Goal: Task Accomplishment & Management: Manage account settings

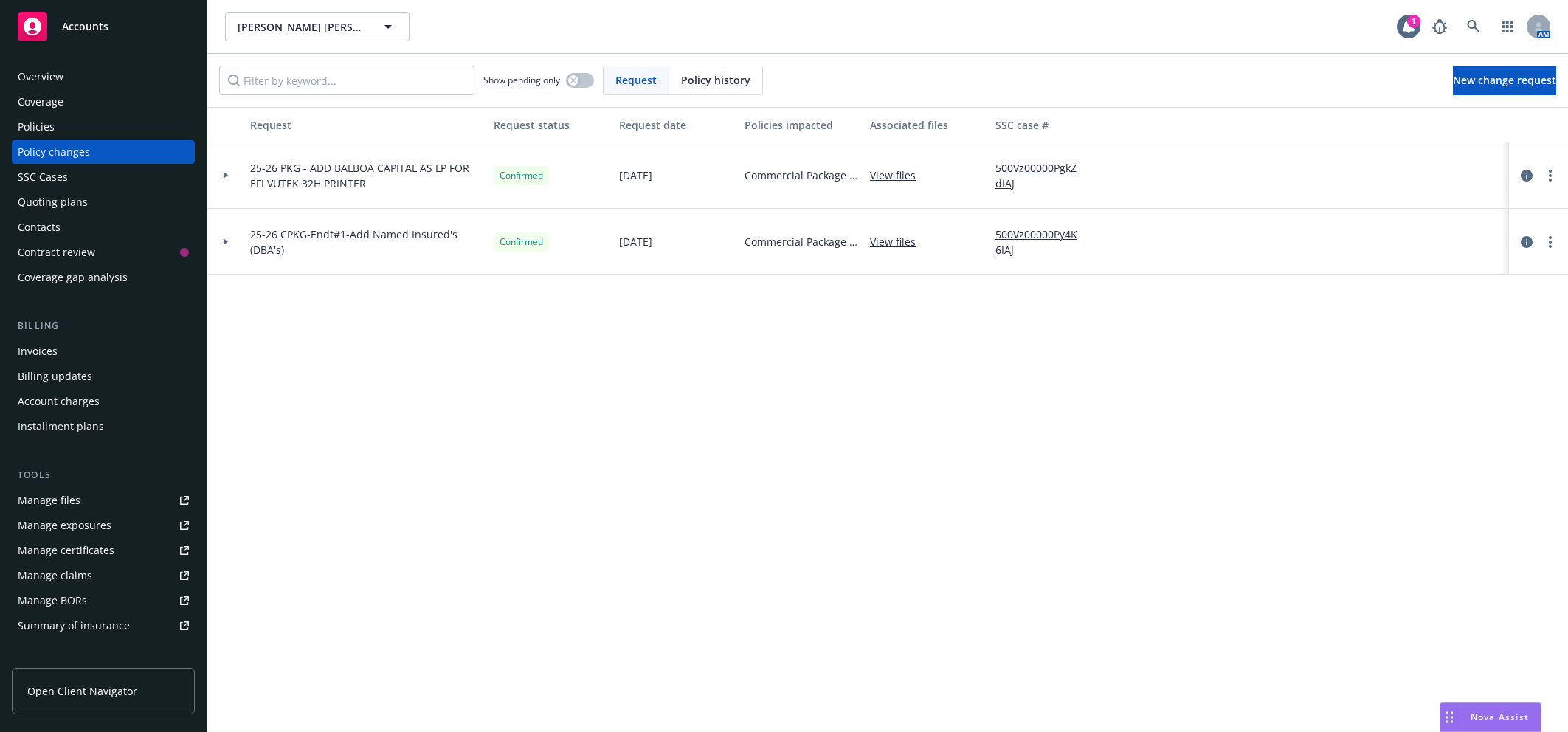
click at [117, 35] on div "Accounts" at bounding box center [103, 26] width 172 height 30
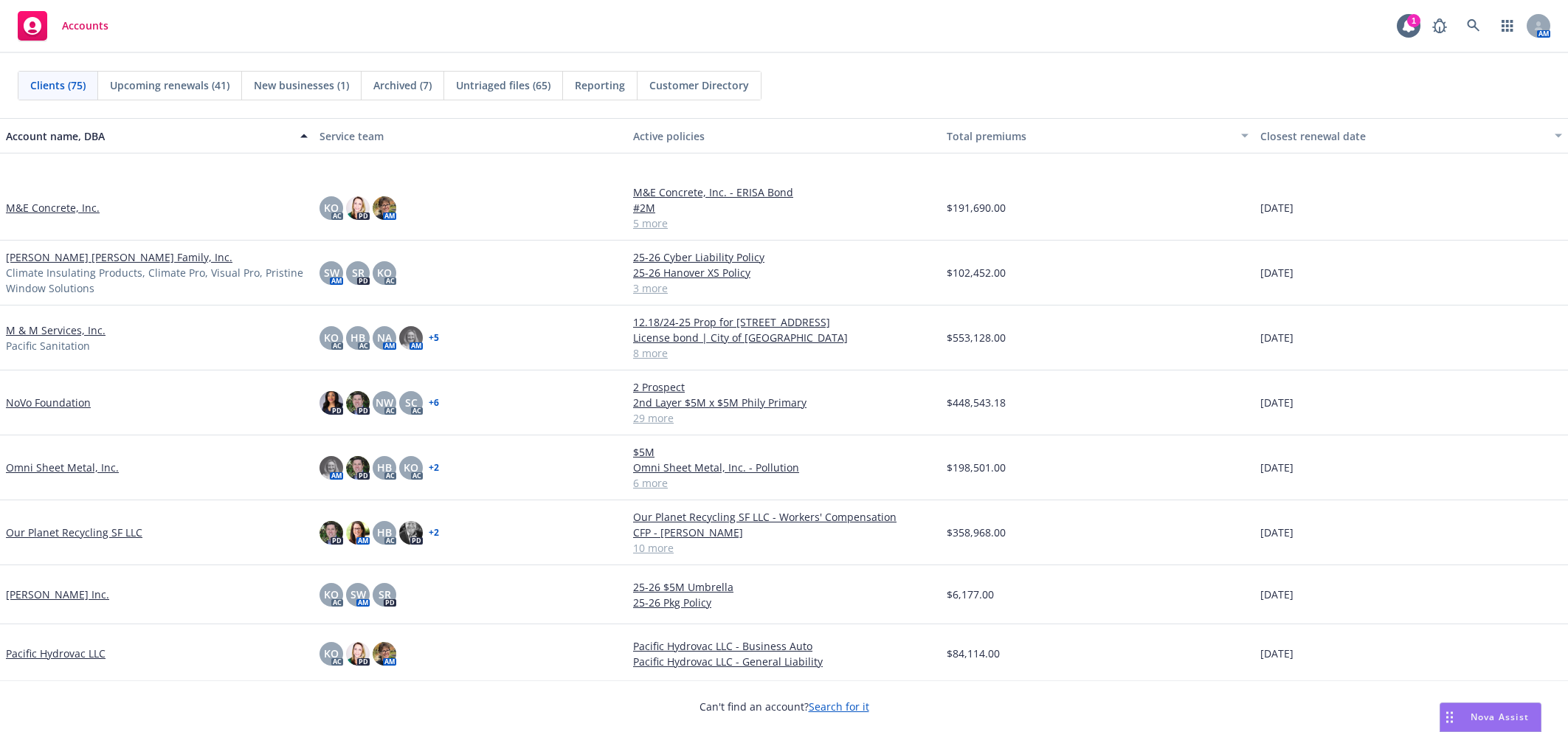
scroll to position [2644, 0]
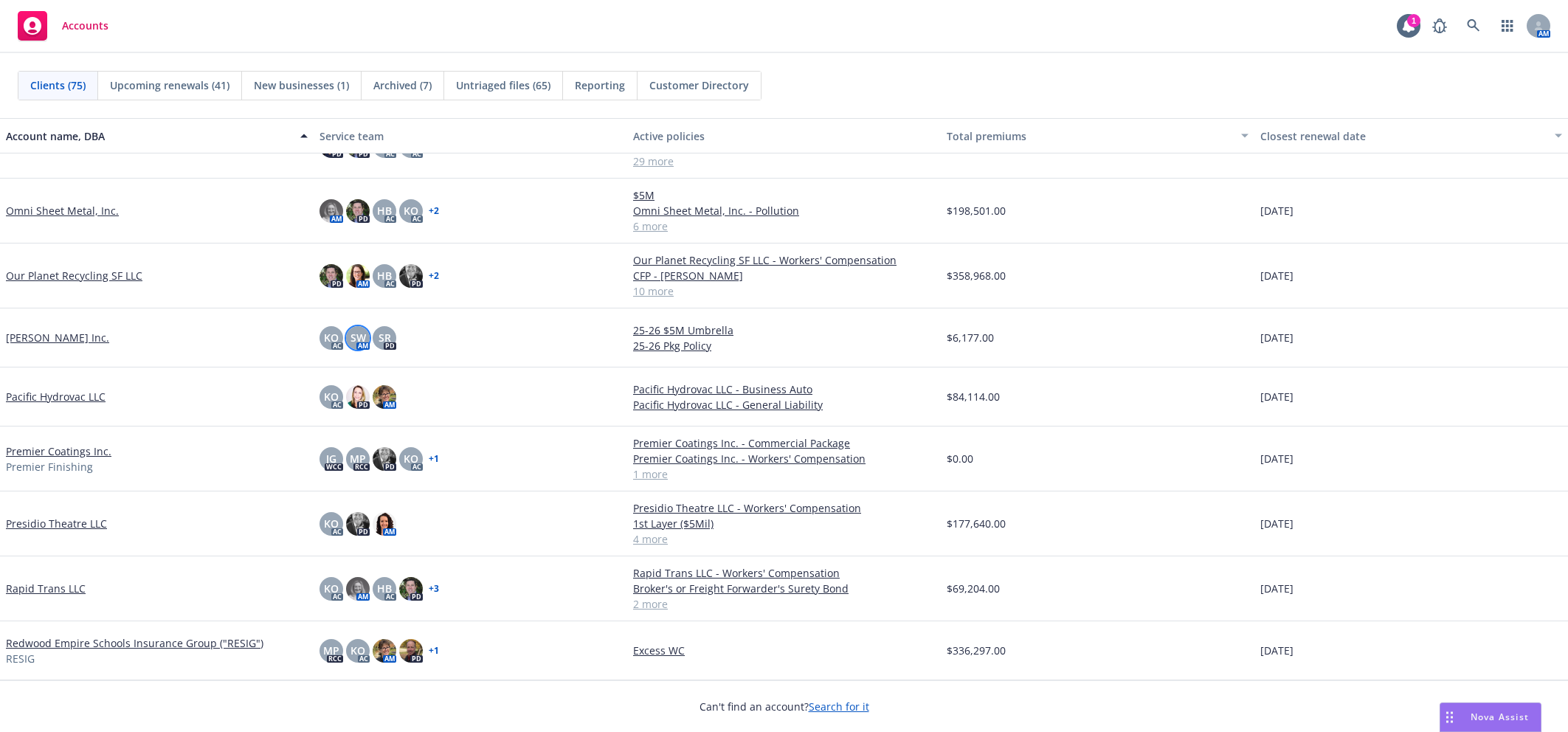
drag, startPoint x: 92, startPoint y: 451, endPoint x: 351, endPoint y: 344, distance: 280.2
click at [92, 448] on link "Premier Coatings Inc." at bounding box center [59, 451] width 105 height 15
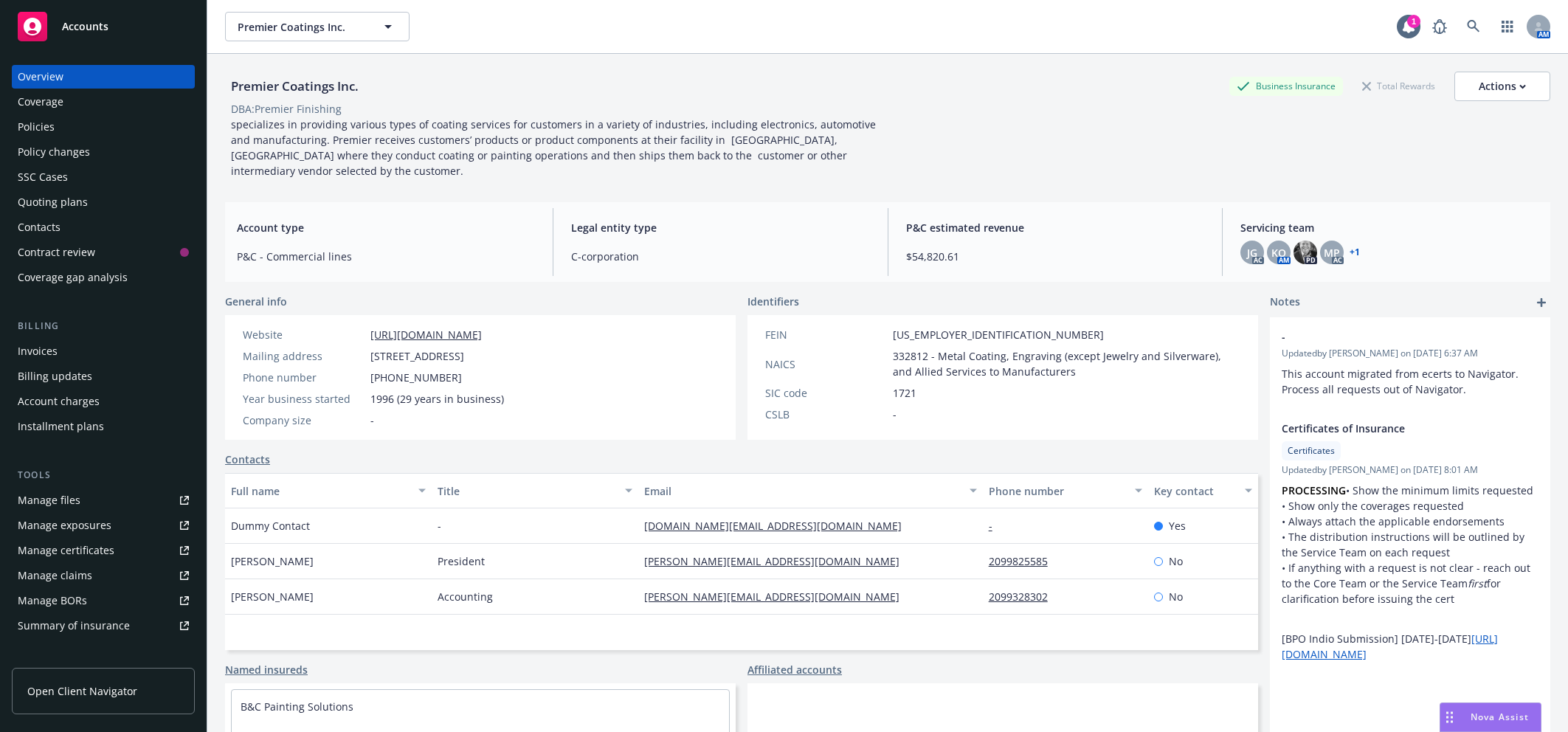
click at [73, 132] on div "Policies" at bounding box center [103, 127] width 172 height 24
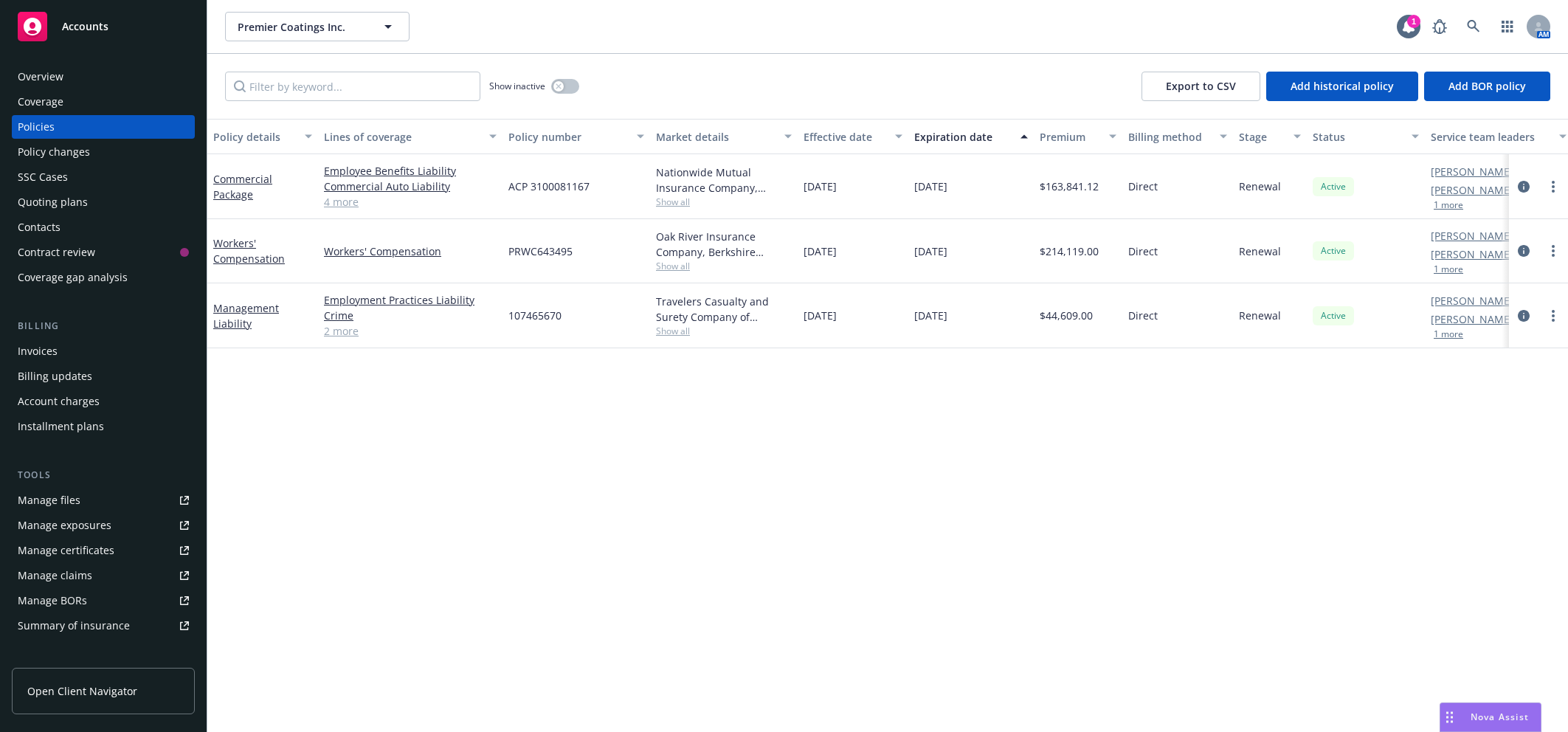
drag, startPoint x: 243, startPoint y: 258, endPoint x: 594, endPoint y: 215, distance: 353.6
click at [243, 255] on link "Workers' Compensation" at bounding box center [249, 251] width 72 height 30
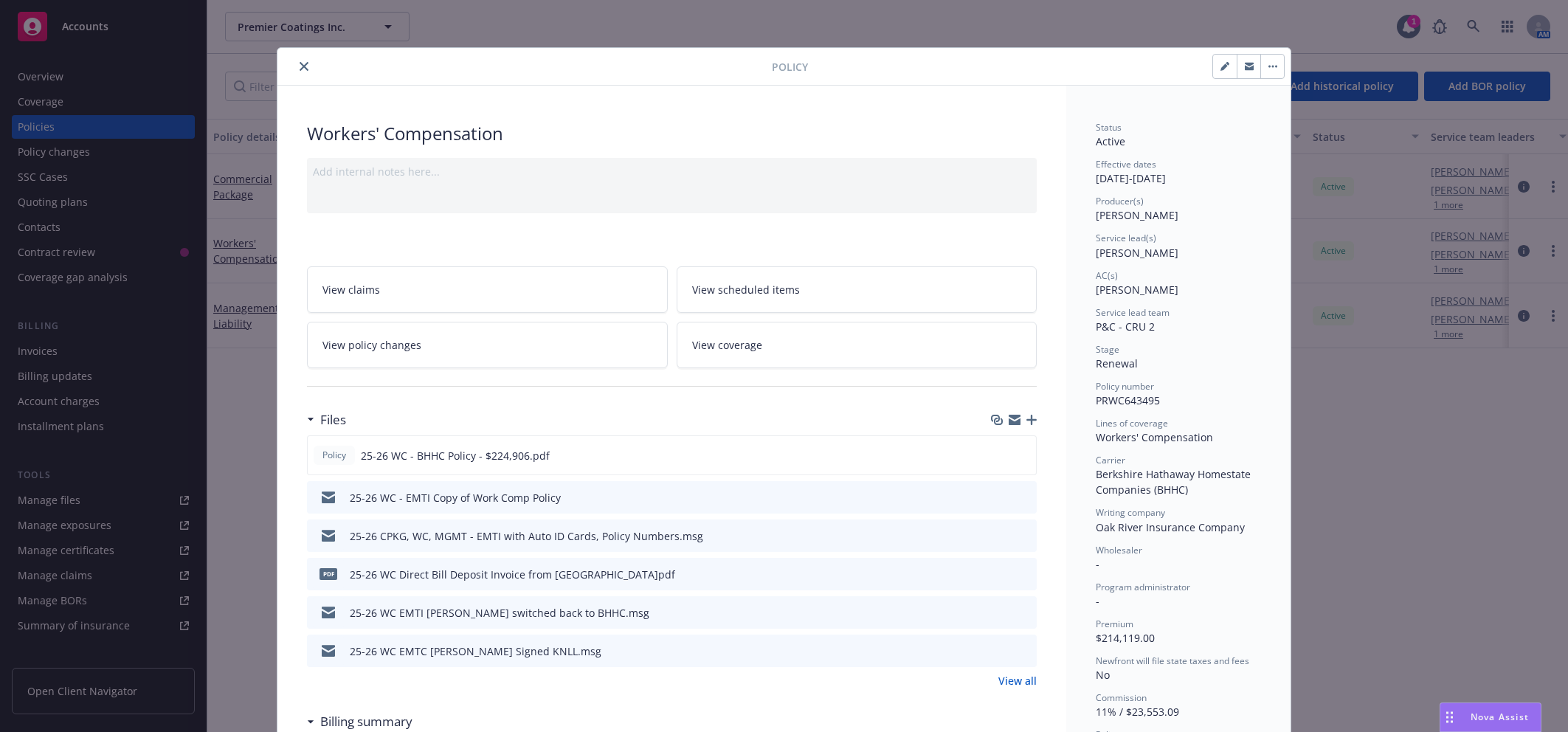
click at [1012, 422] on icon "button" at bounding box center [1014, 422] width 11 height 7
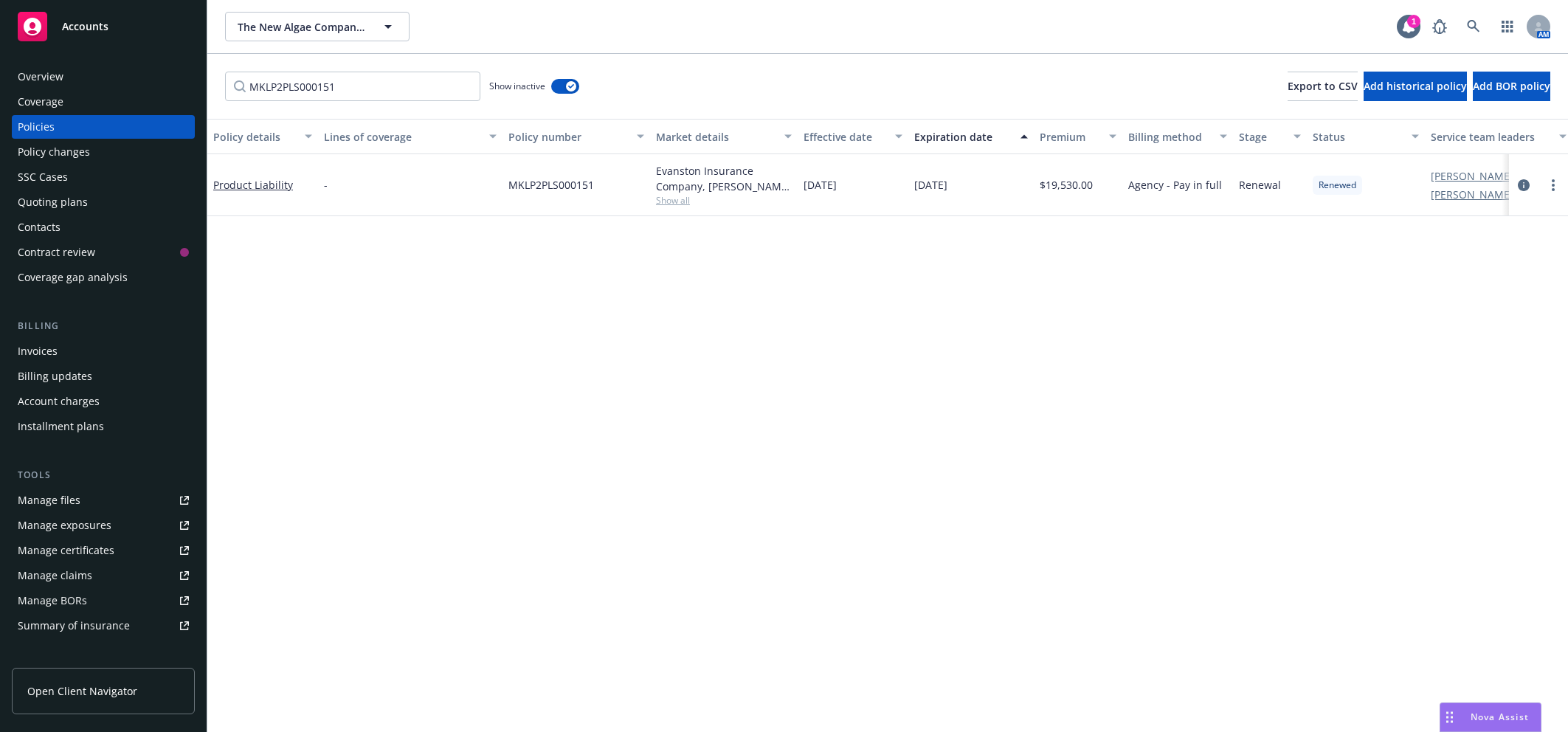
click at [75, 34] on div "Accounts" at bounding box center [103, 26] width 172 height 30
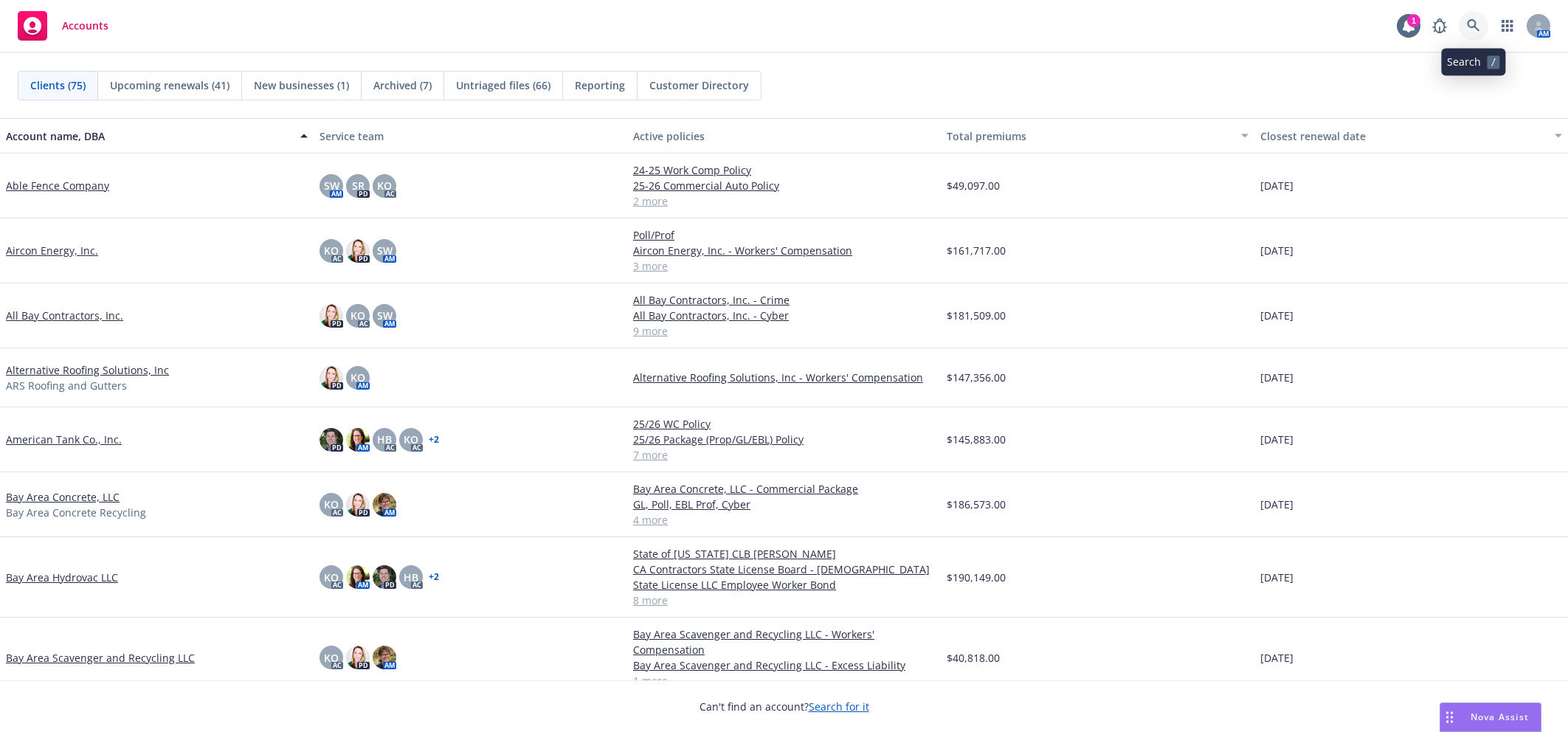
click at [1463, 27] on link at bounding box center [1473, 26] width 30 height 30
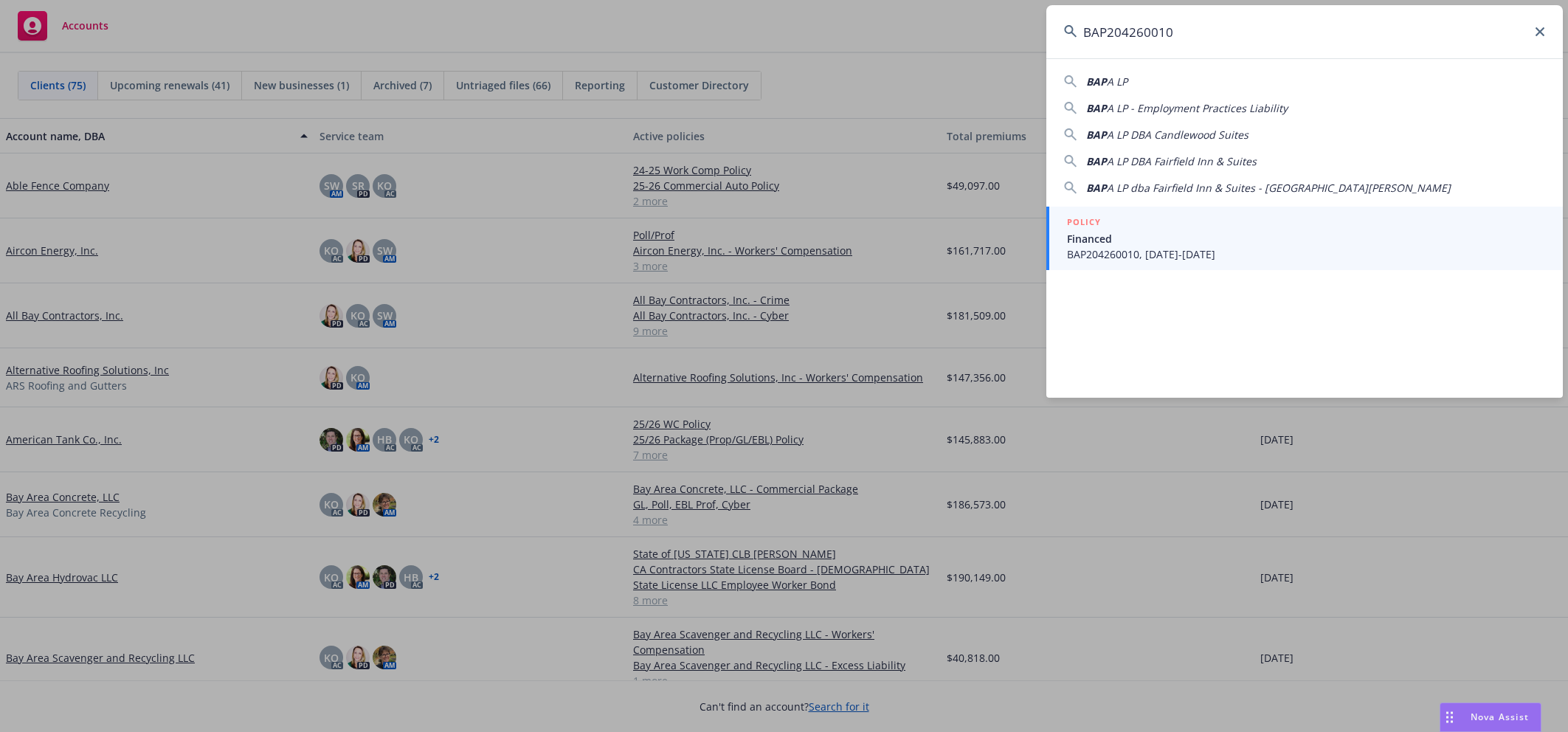
type input "BAP204260010"
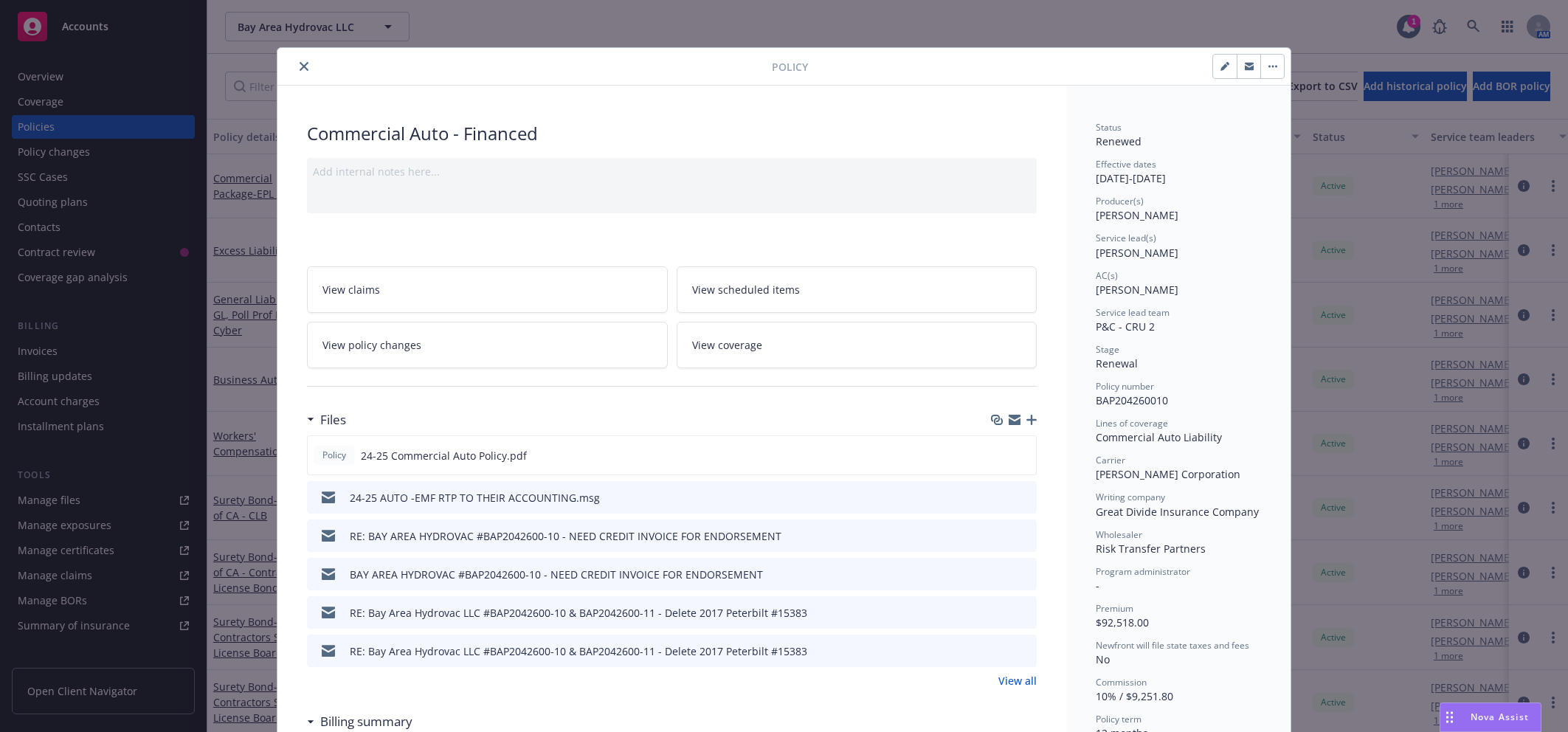
click at [300, 68] on icon "close" at bounding box center [304, 66] width 9 height 9
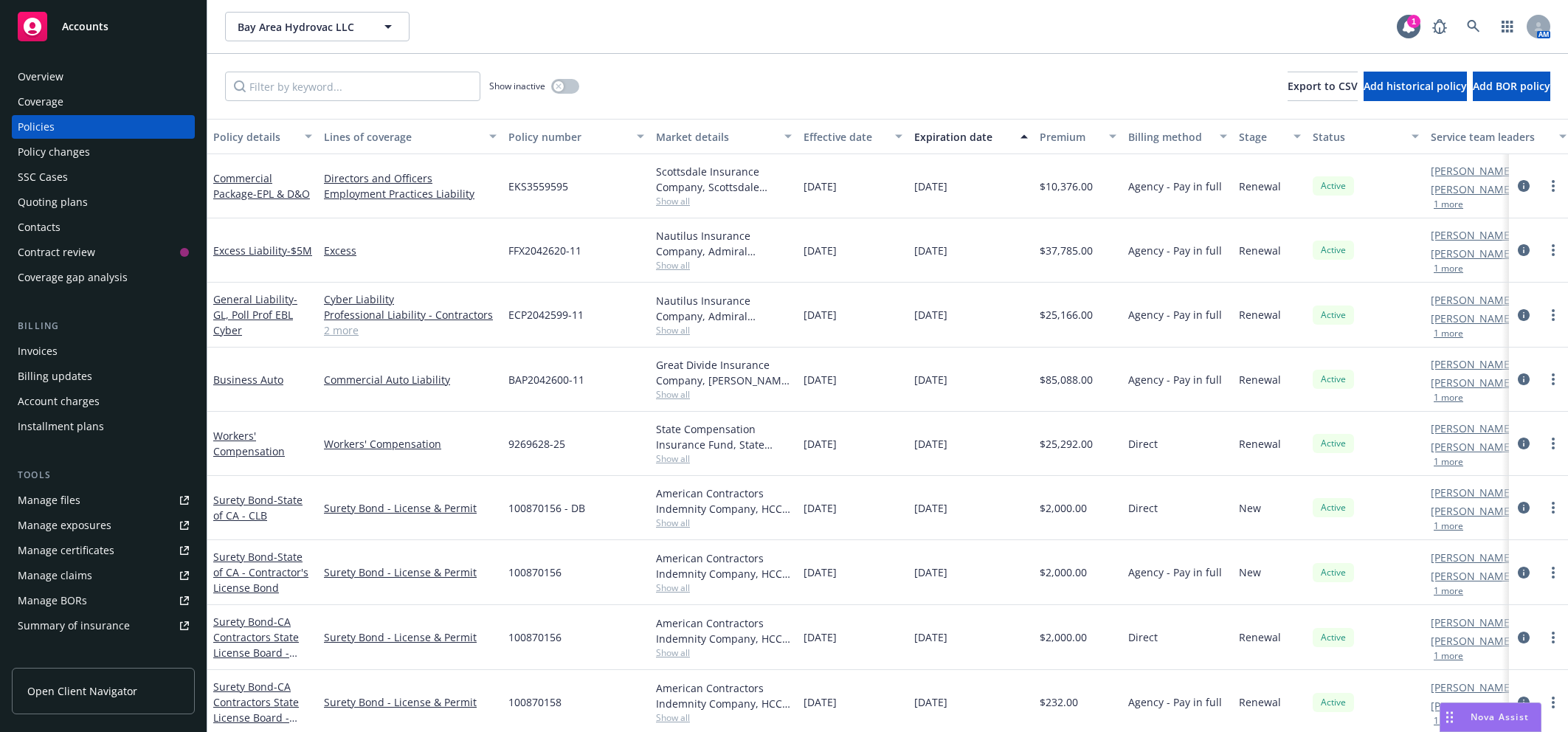
click at [55, 149] on div "Policy changes" at bounding box center [53, 152] width 72 height 24
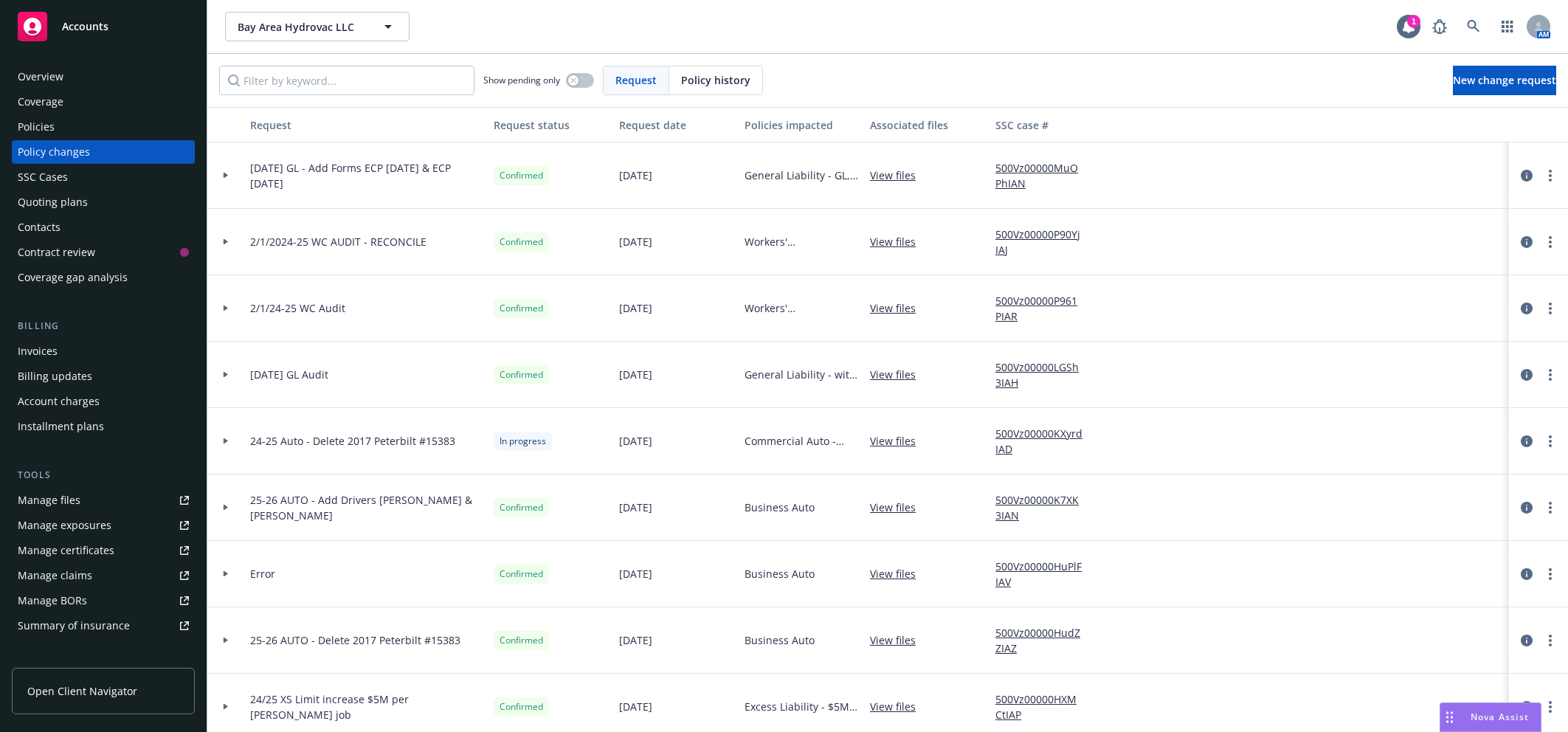
click at [220, 441] on div at bounding box center [226, 441] width 25 height 5
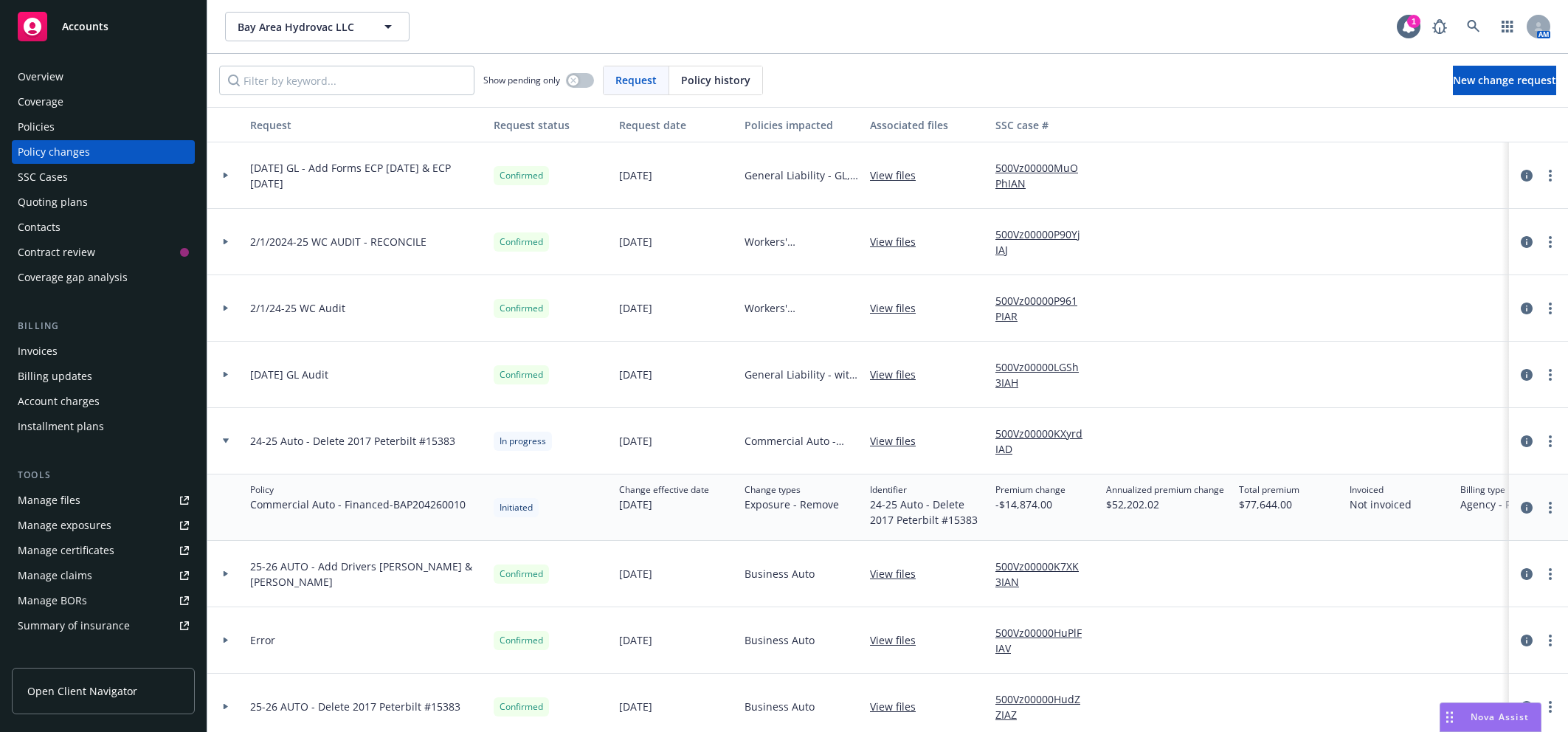
click at [890, 438] on link "View files" at bounding box center [898, 441] width 57 height 15
click at [902, 438] on link "View files" at bounding box center [898, 441] width 57 height 15
click at [1542, 504] on link "more" at bounding box center [1550, 507] width 18 height 18
click at [1396, 563] on link "Resume workflow" at bounding box center [1418, 567] width 253 height 30
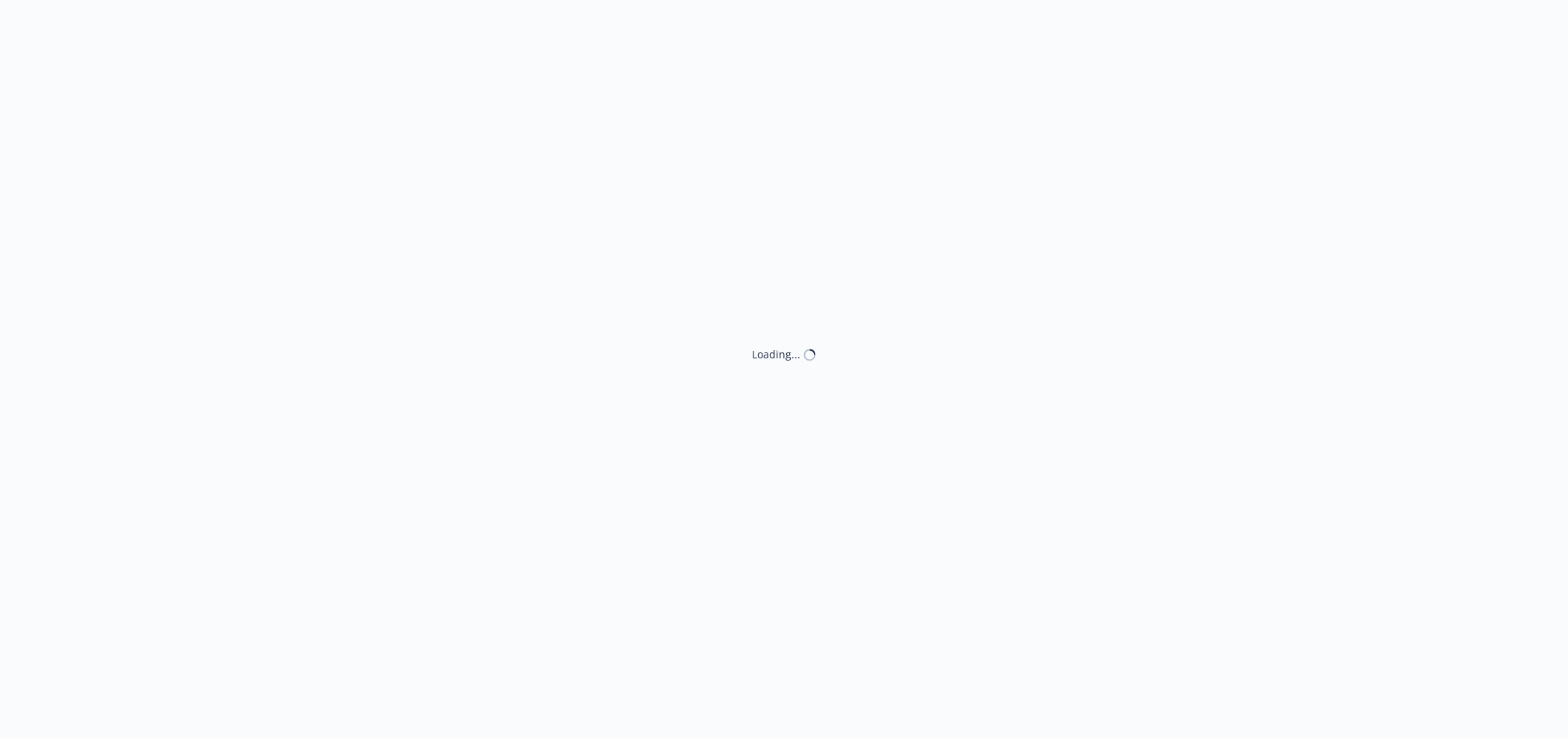
select select "ACCEPTED"
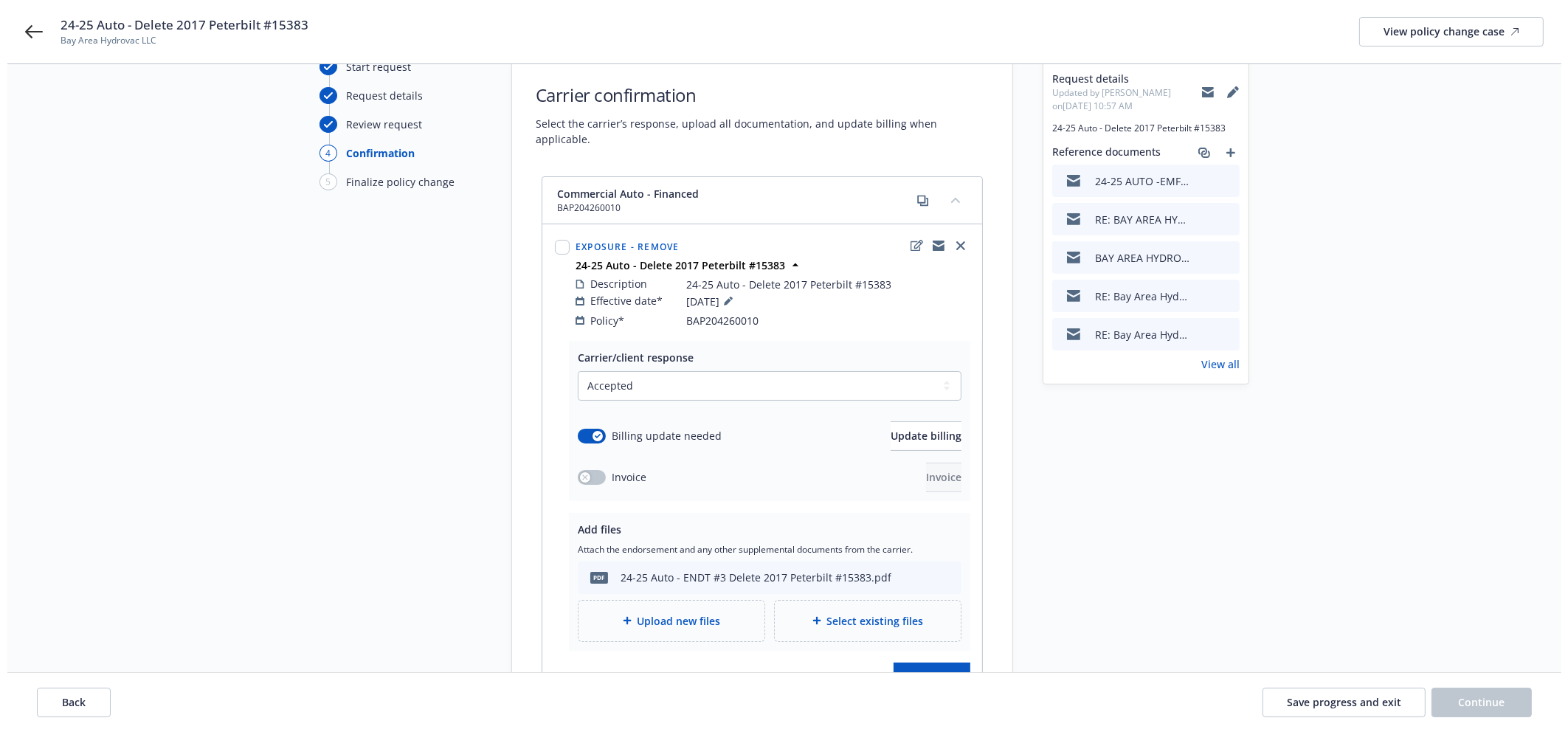
scroll to position [178, 0]
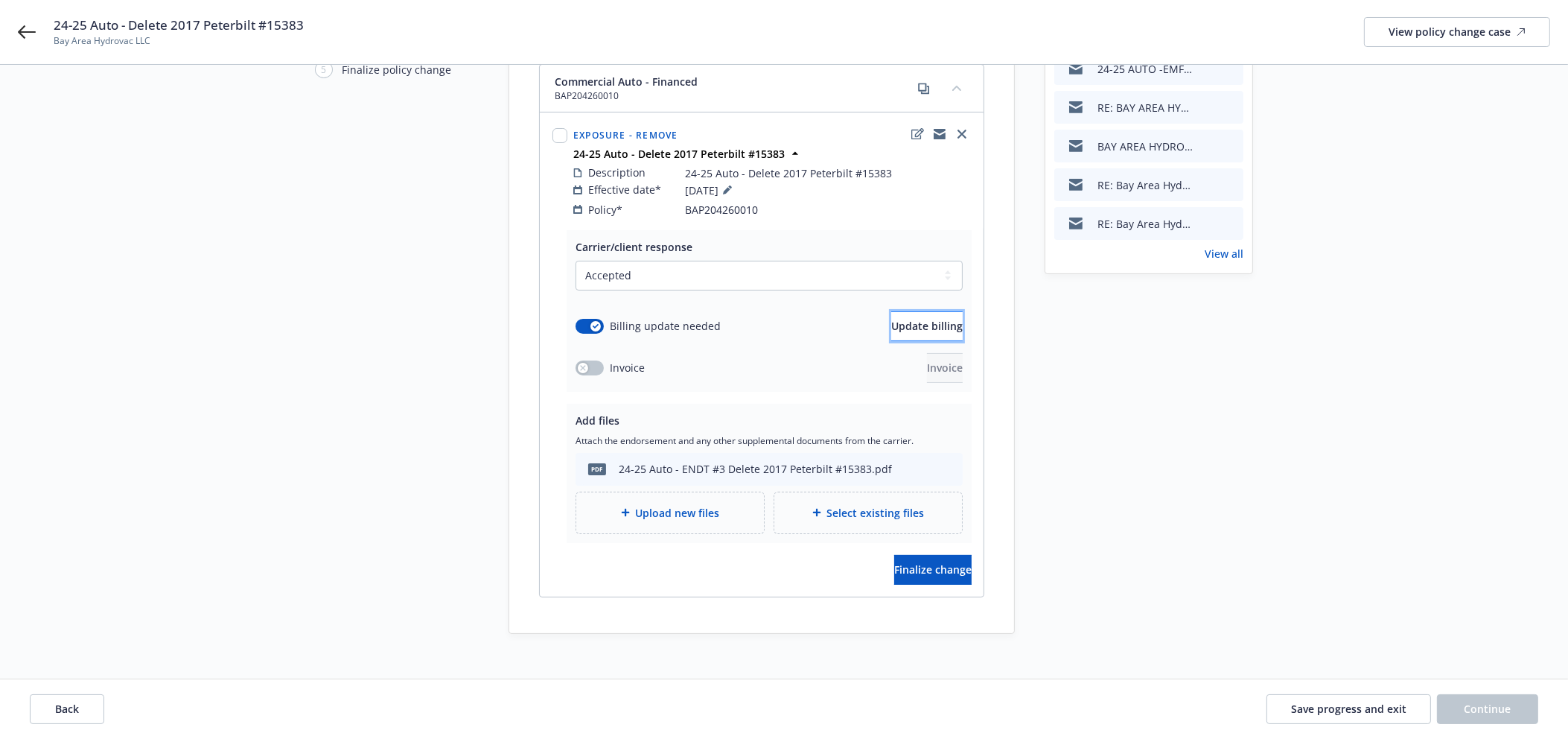
click at [919, 319] on span "Update billing" at bounding box center [926, 326] width 72 height 14
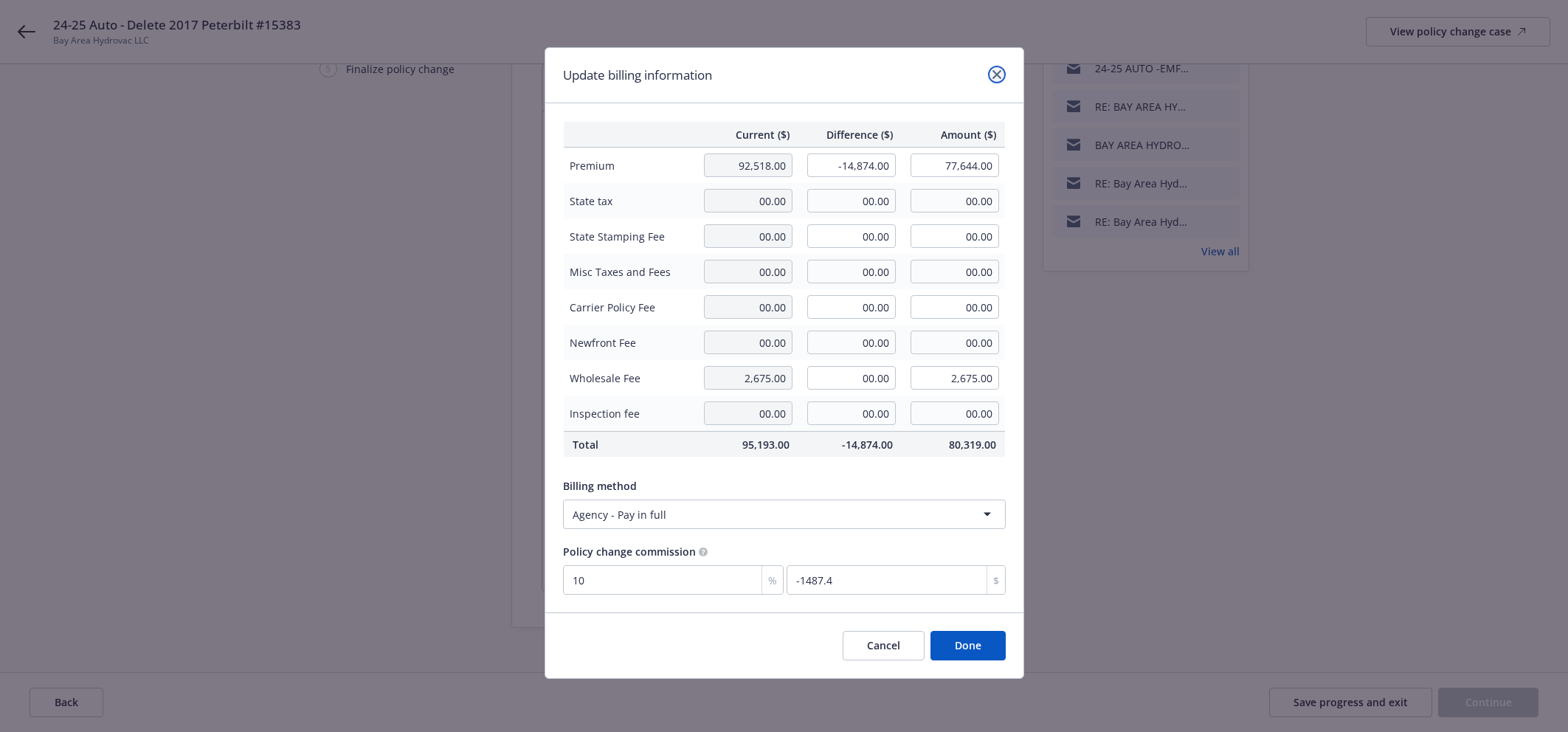
click at [993, 73] on icon "close" at bounding box center [997, 75] width 9 height 9
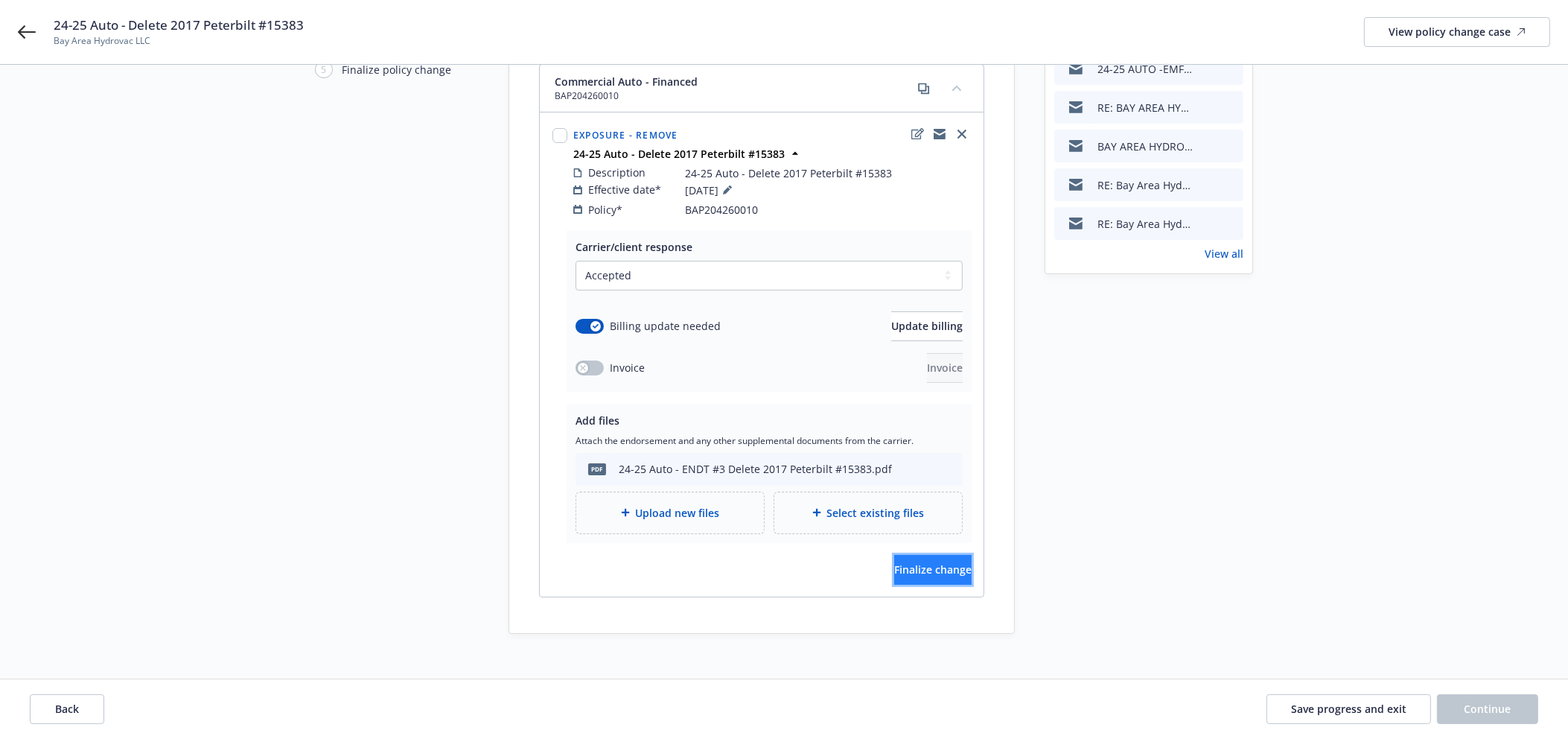
click at [912, 562] on button "Finalize change" at bounding box center [932, 570] width 78 height 30
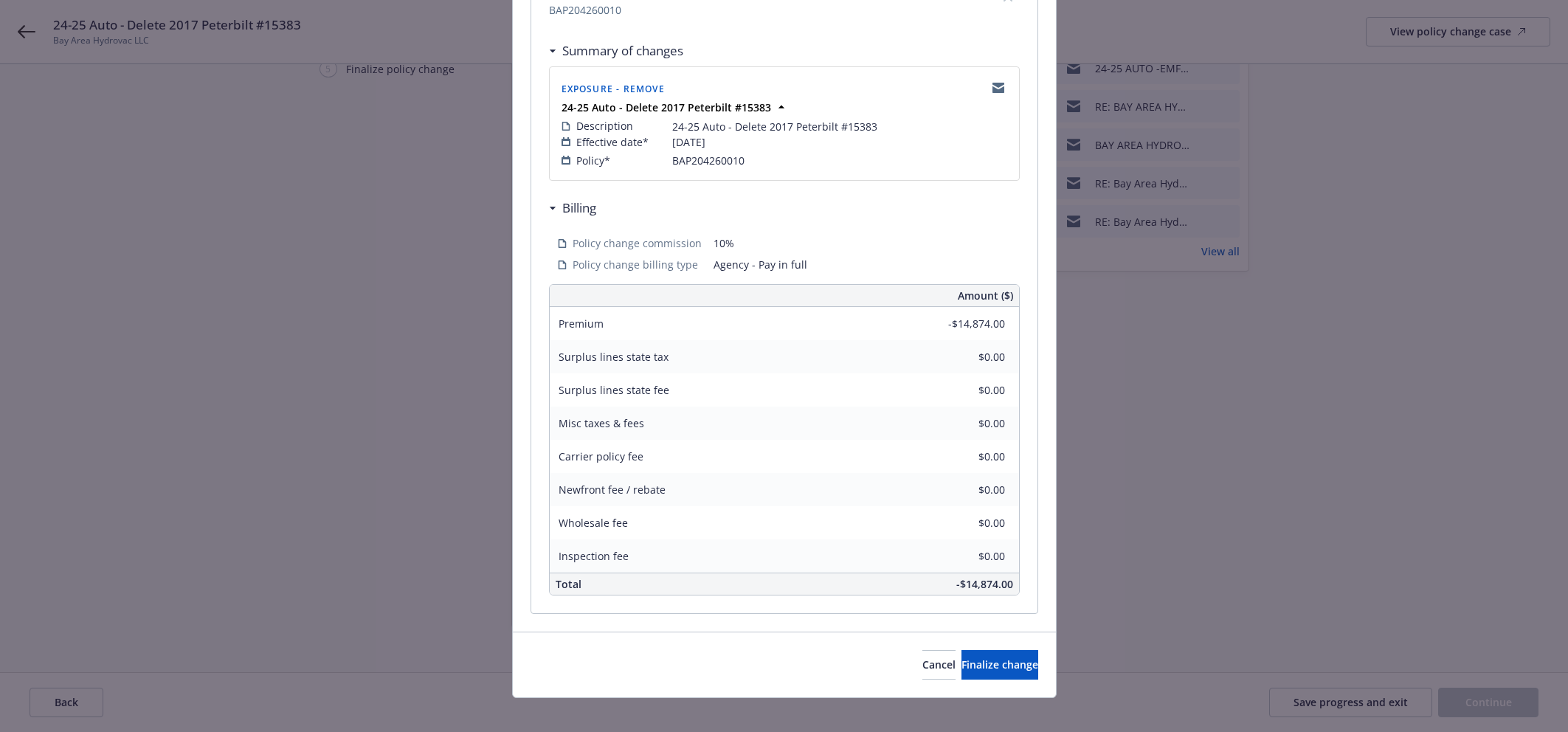
scroll to position [266, 0]
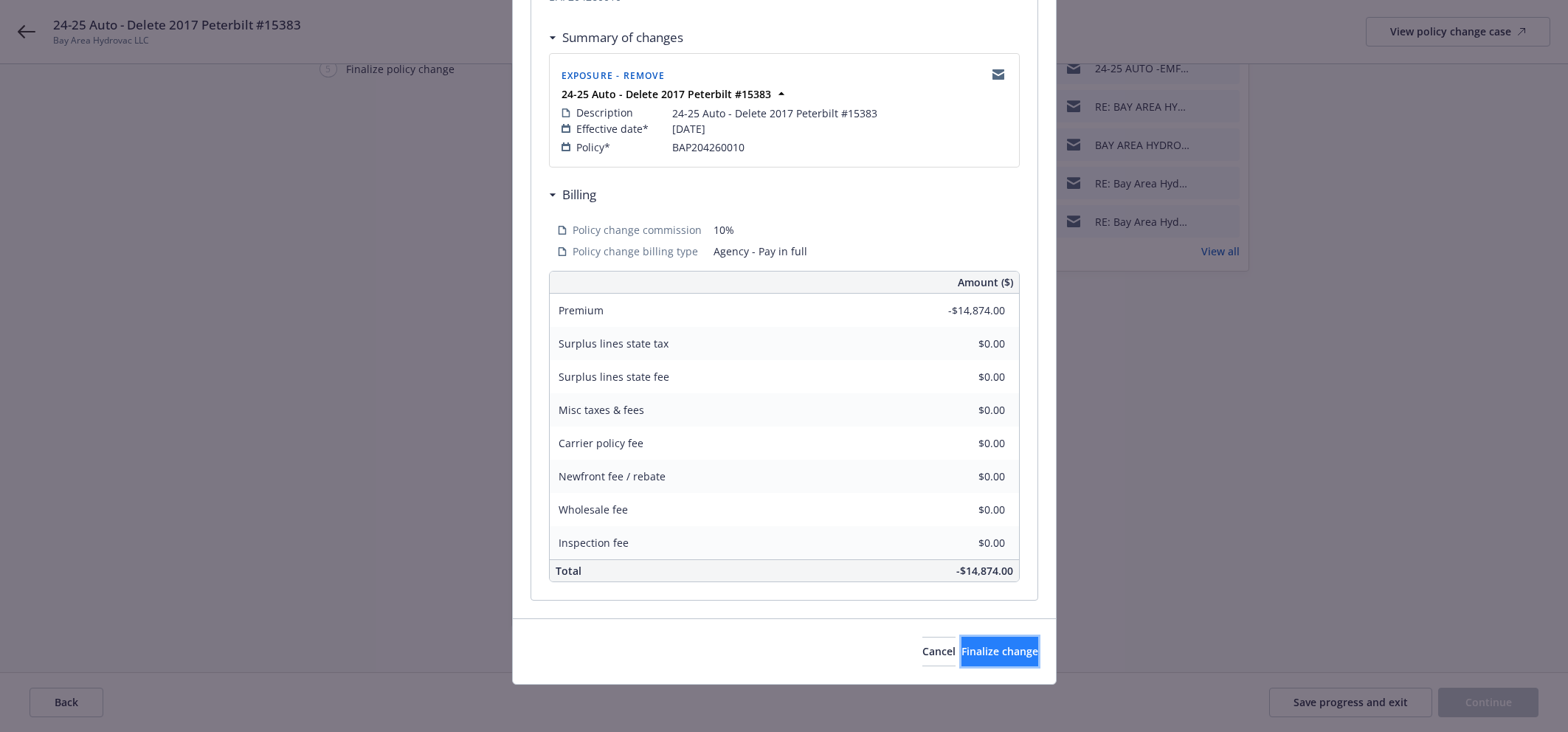
click at [963, 655] on span "Finalize change" at bounding box center [999, 651] width 77 height 14
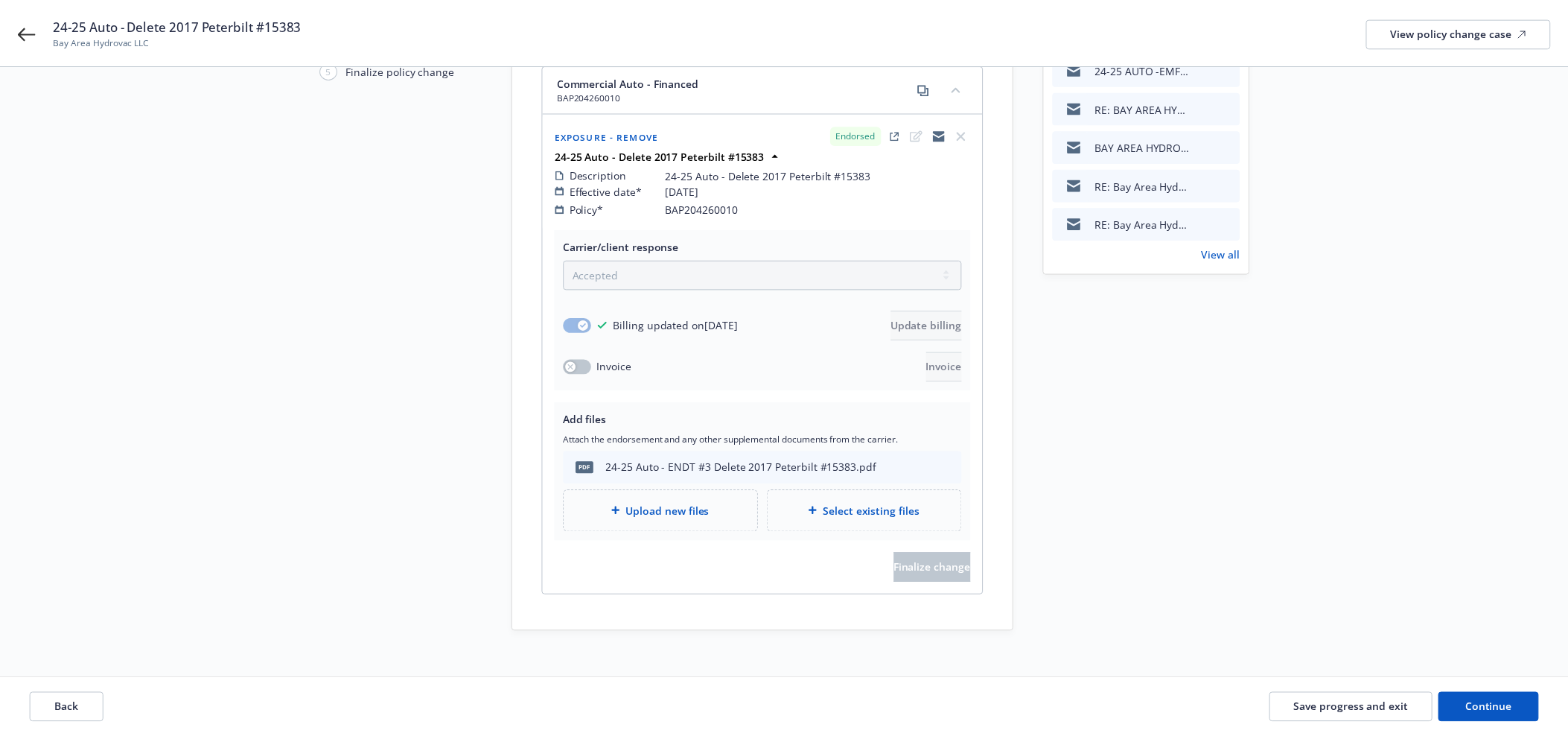
scroll to position [179, 0]
click at [1517, 714] on button "Continue" at bounding box center [1488, 709] width 102 height 30
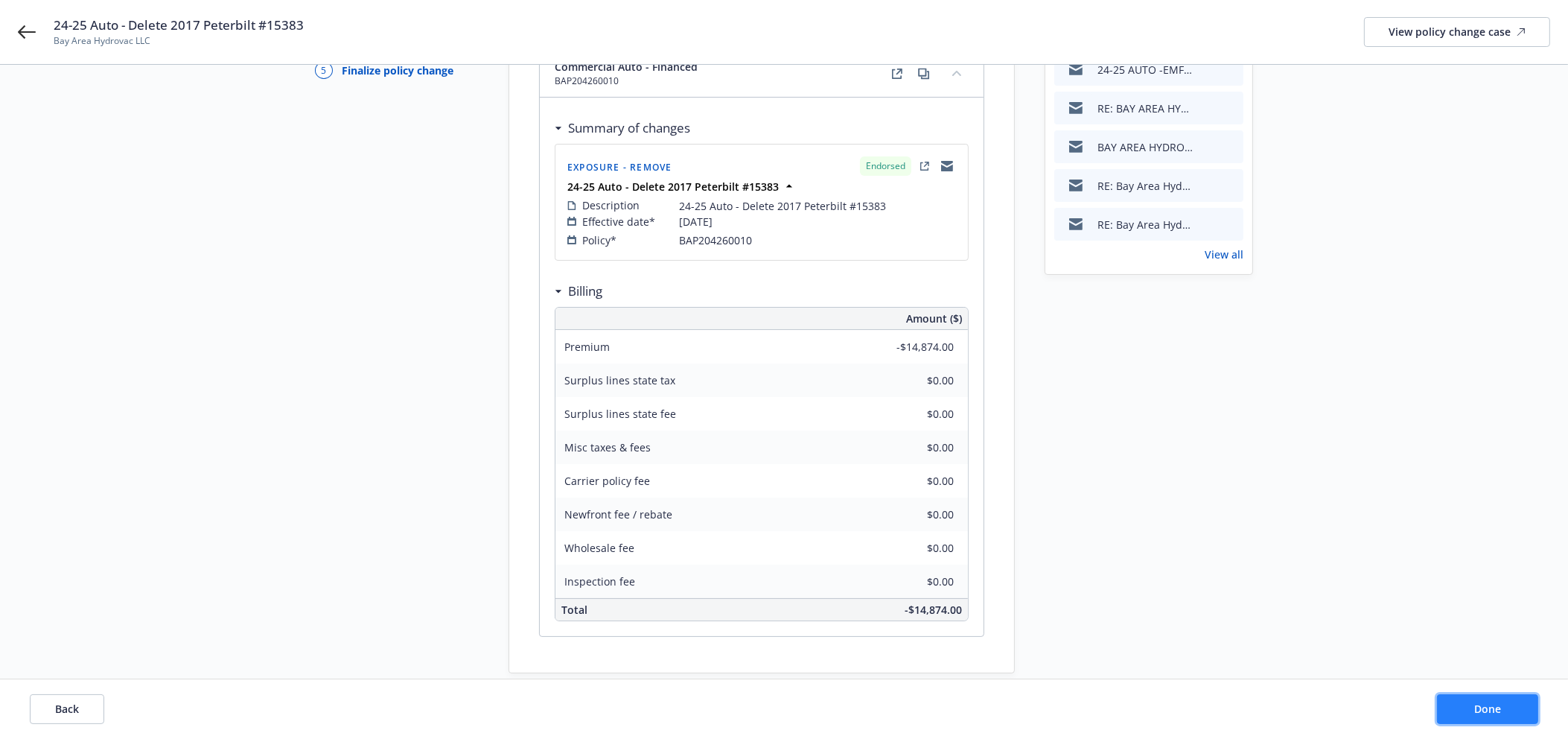
click at [1477, 711] on span "Done" at bounding box center [1487, 709] width 27 height 14
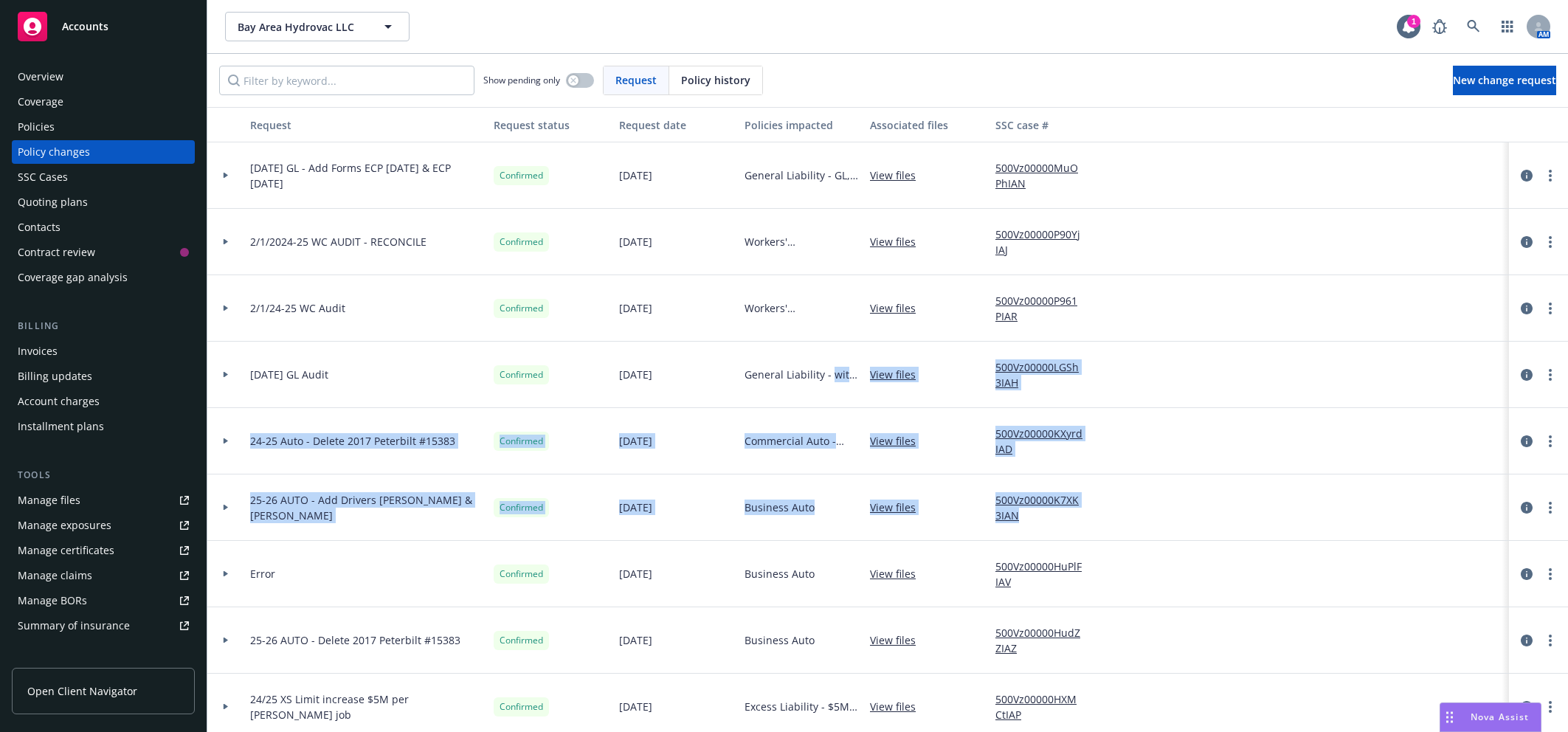
drag, startPoint x: 900, startPoint y: 398, endPoint x: 802, endPoint y: 338, distance: 114.9
click at [437, 369] on div "2/1/2024 GL Audit" at bounding box center [365, 374] width 243 height 66
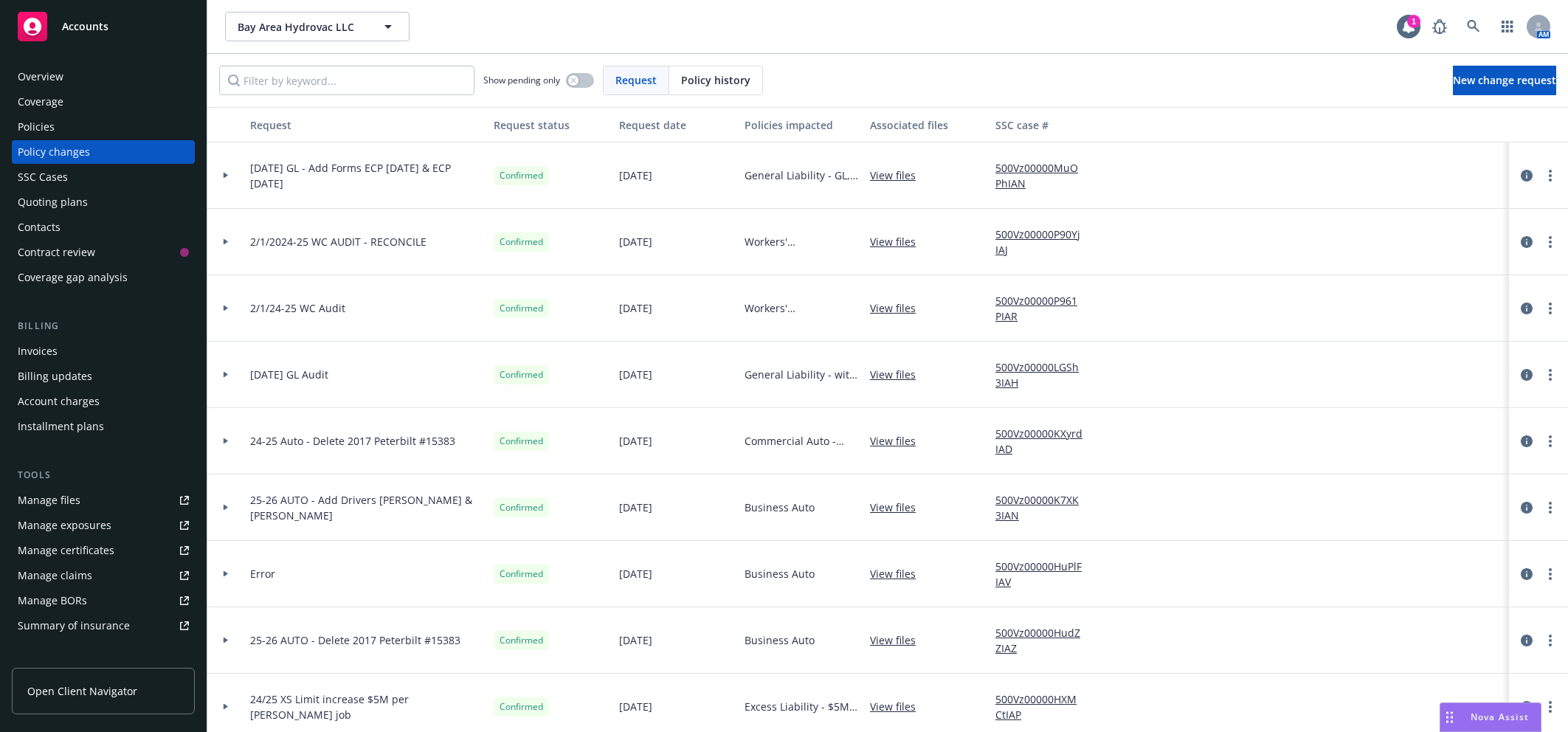
click at [62, 357] on div "Invoices" at bounding box center [103, 351] width 172 height 24
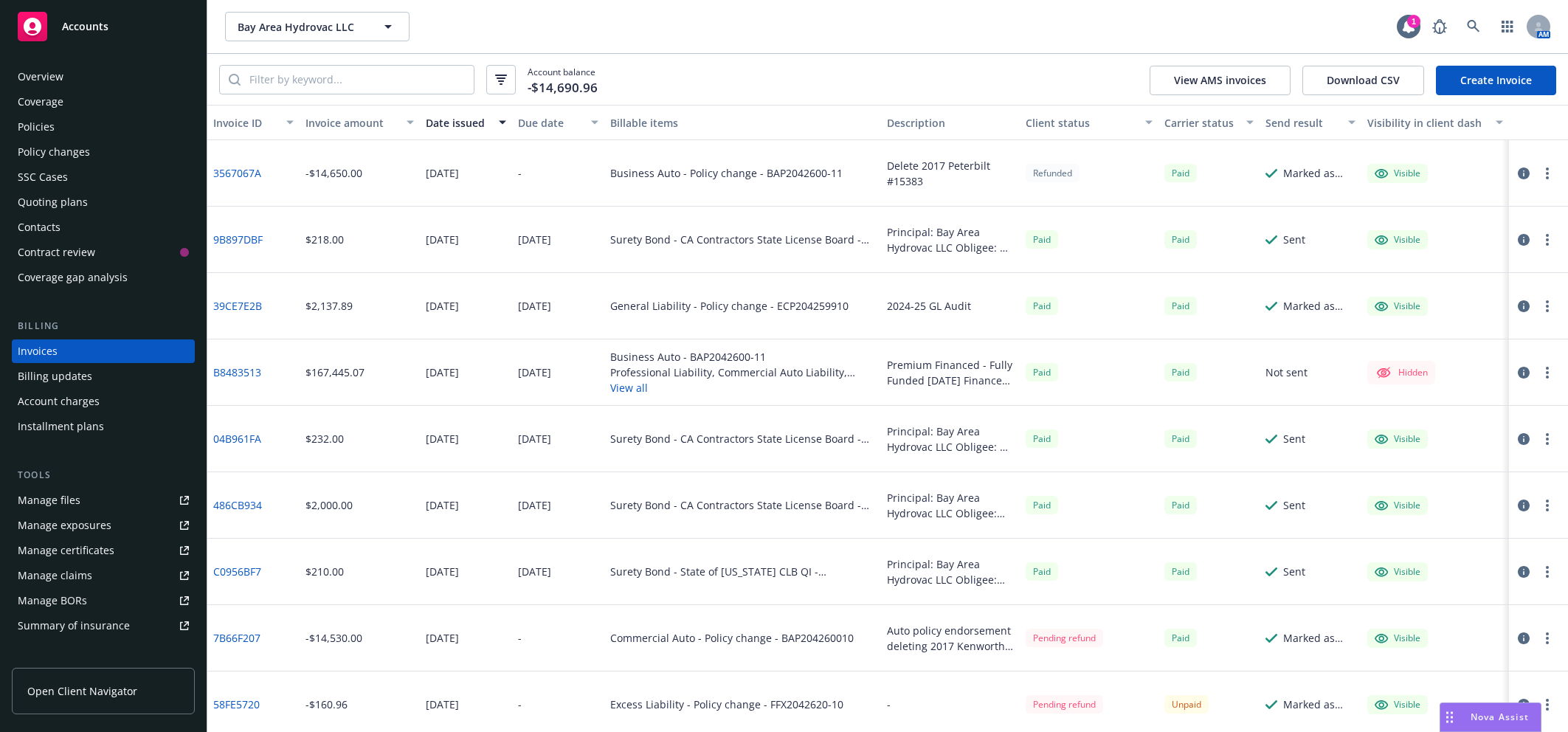
click at [1523, 85] on link "Create Invoice" at bounding box center [1496, 80] width 120 height 30
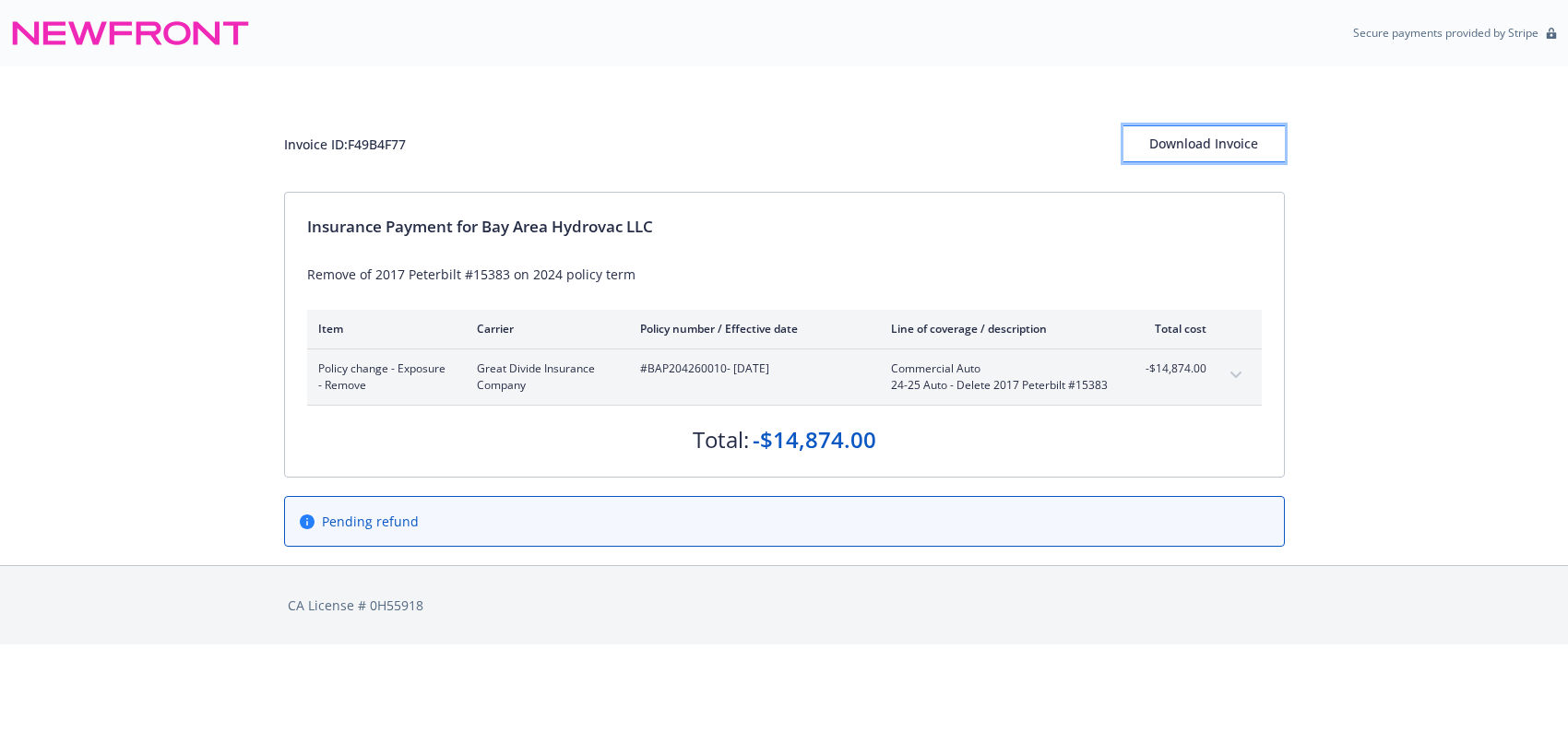
click at [1248, 137] on div "Download Invoice" at bounding box center [1204, 144] width 161 height 35
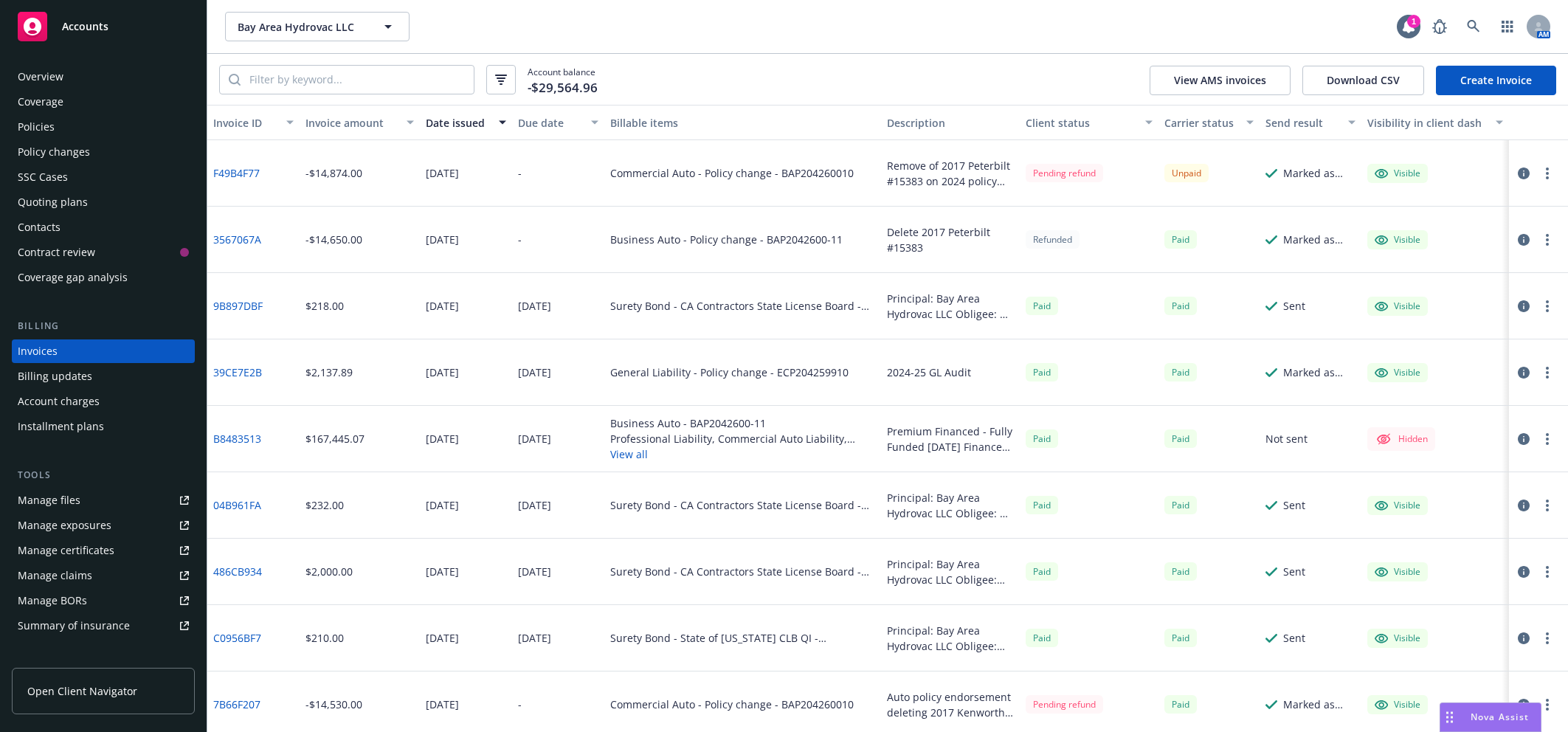
click at [90, 79] on div "Overview" at bounding box center [103, 76] width 172 height 24
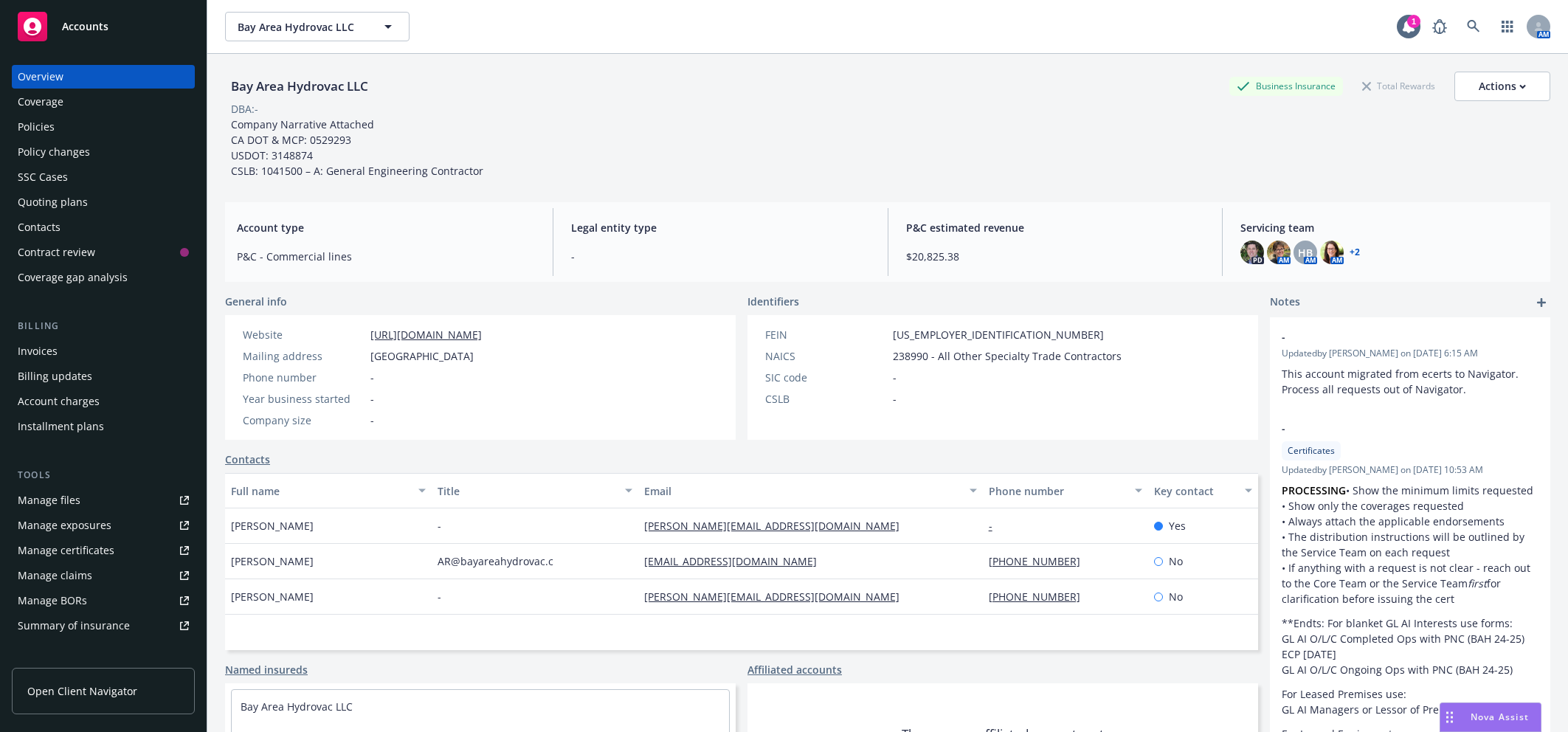
drag, startPoint x: 365, startPoint y: 355, endPoint x: 537, endPoint y: 361, distance: 172.1
click at [488, 361] on div "Mailing address PO Box 56506, Hayward, CA, 94545" at bounding box center [362, 356] width 251 height 15
copy div "PO Box 56506, Hayward, CA, 94545"
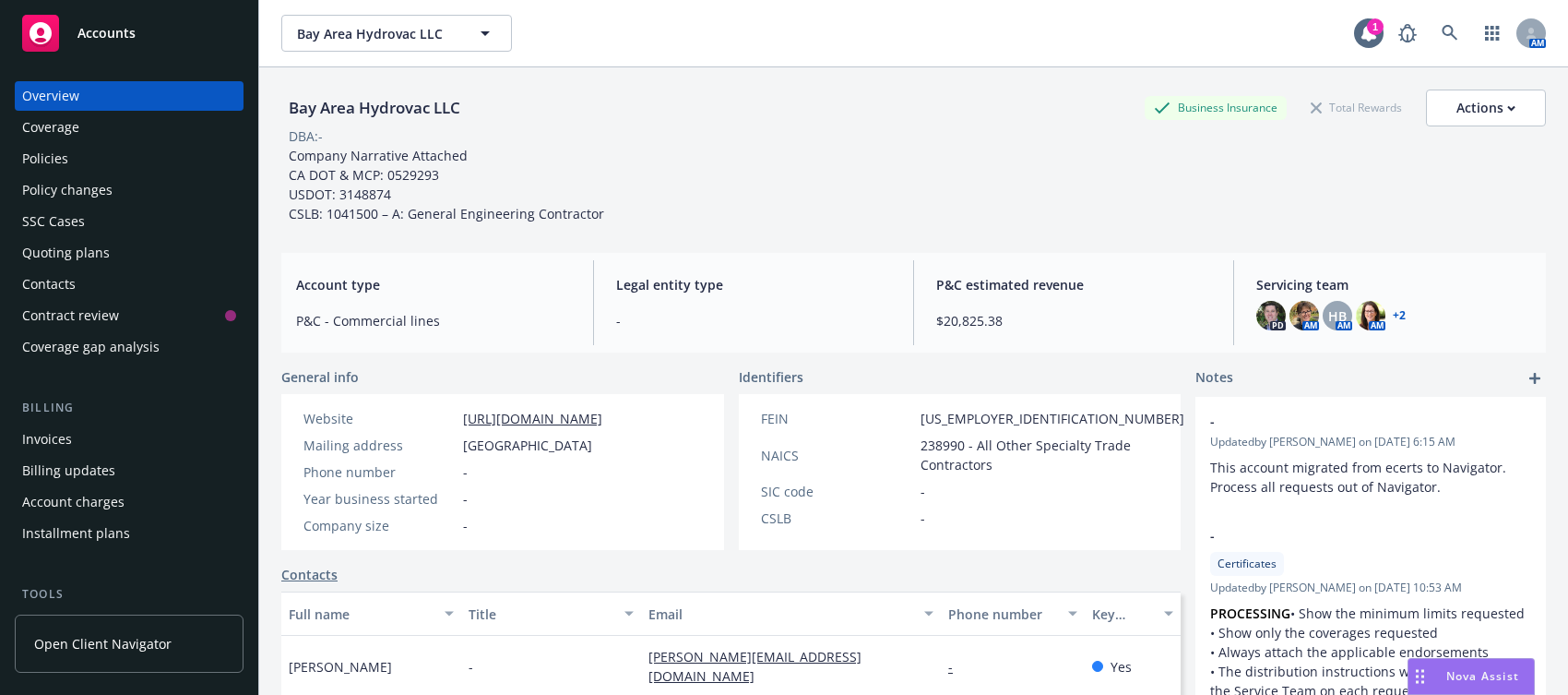
drag, startPoint x: 53, startPoint y: 192, endPoint x: 87, endPoint y: 200, distance: 34.9
click at [53, 192] on div "Policy changes" at bounding box center [67, 190] width 91 height 30
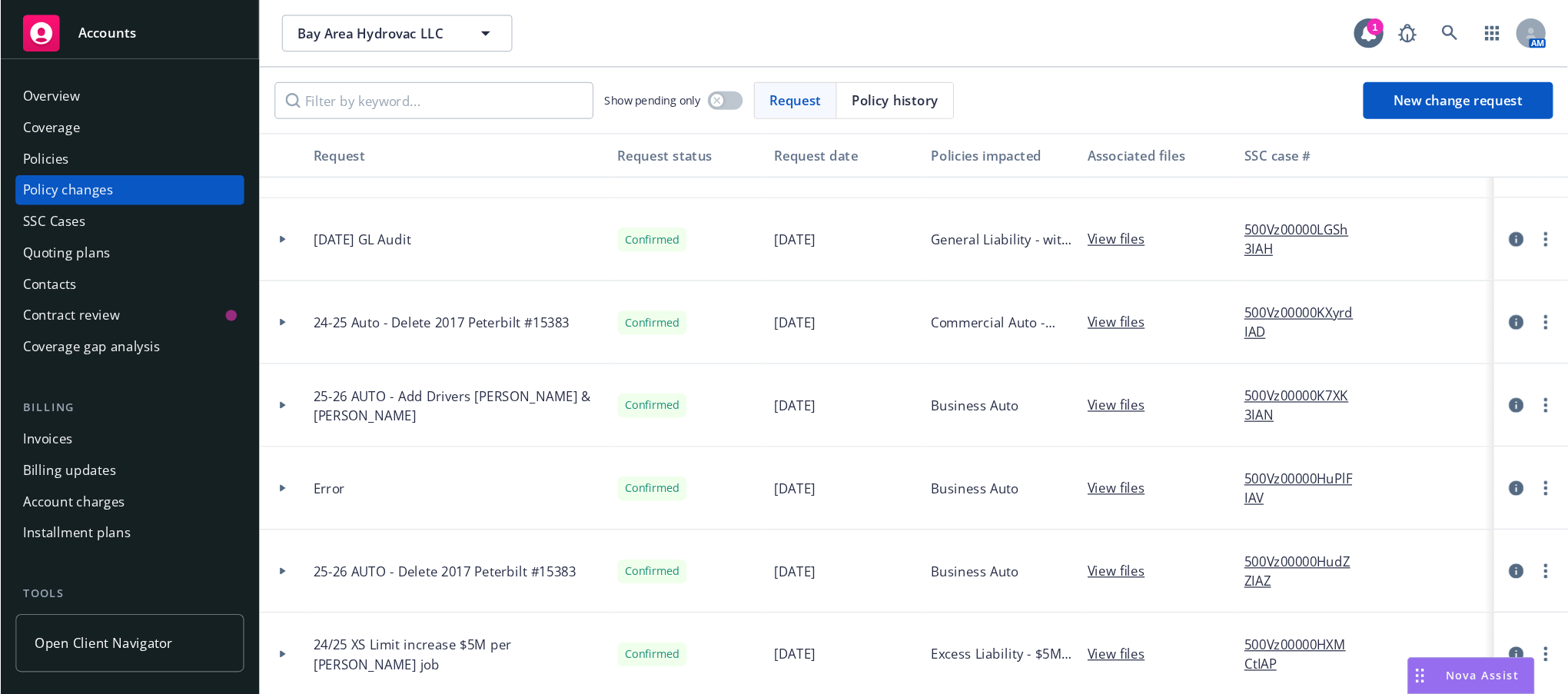
scroll to position [192, 0]
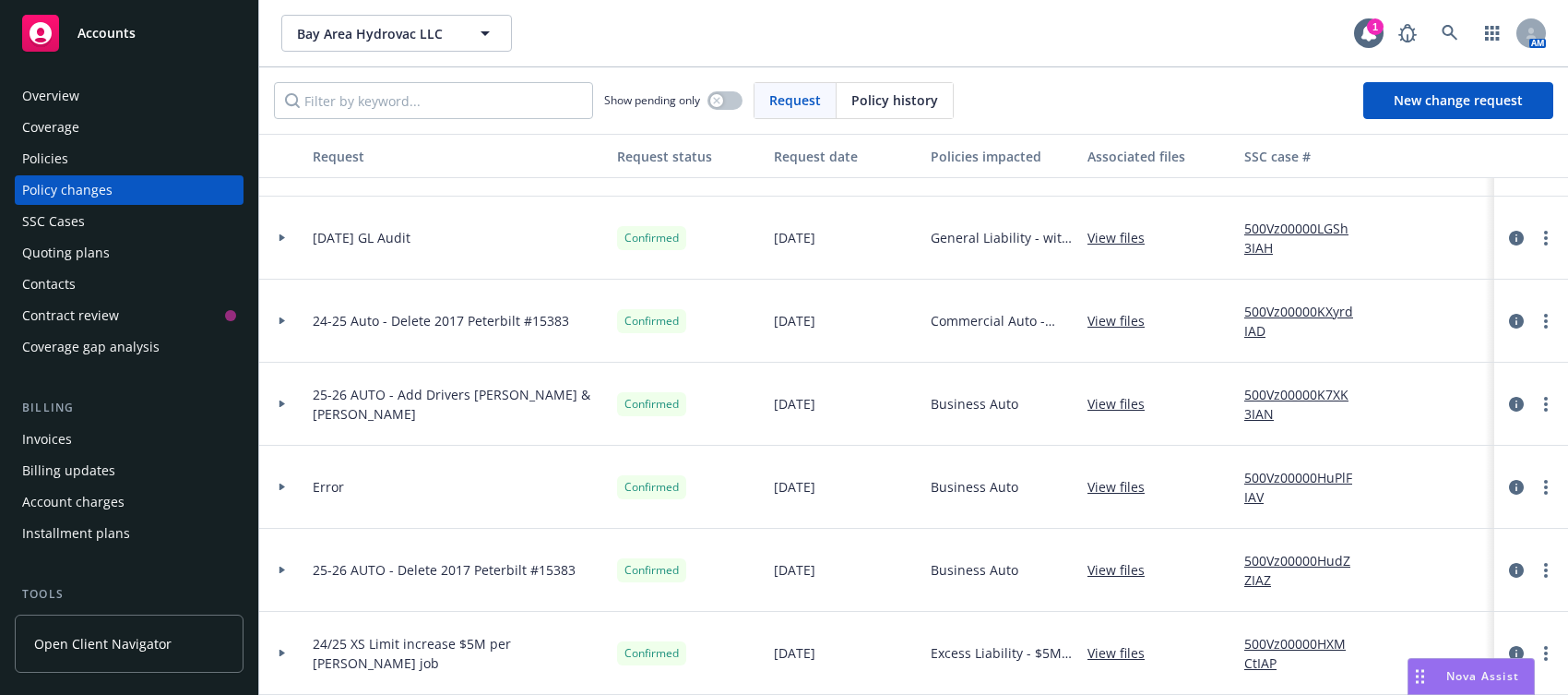
click at [280, 315] on div at bounding box center [282, 320] width 46 height 83
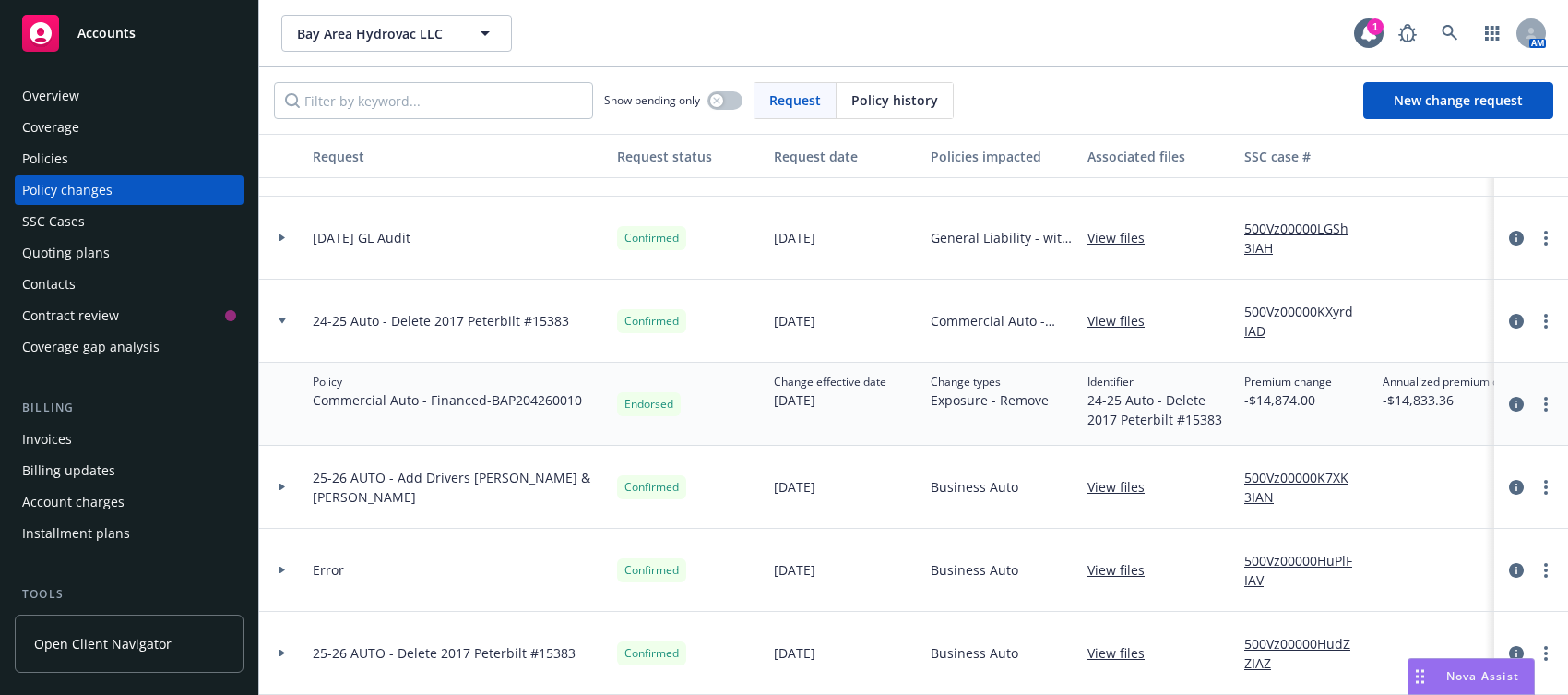
click at [1522, 413] on div at bounding box center [1532, 403] width 59 height 22
click at [1535, 399] on link "more" at bounding box center [1545, 403] width 22 height 22
click at [1328, 444] on link "Copy logging email" at bounding box center [1380, 440] width 316 height 37
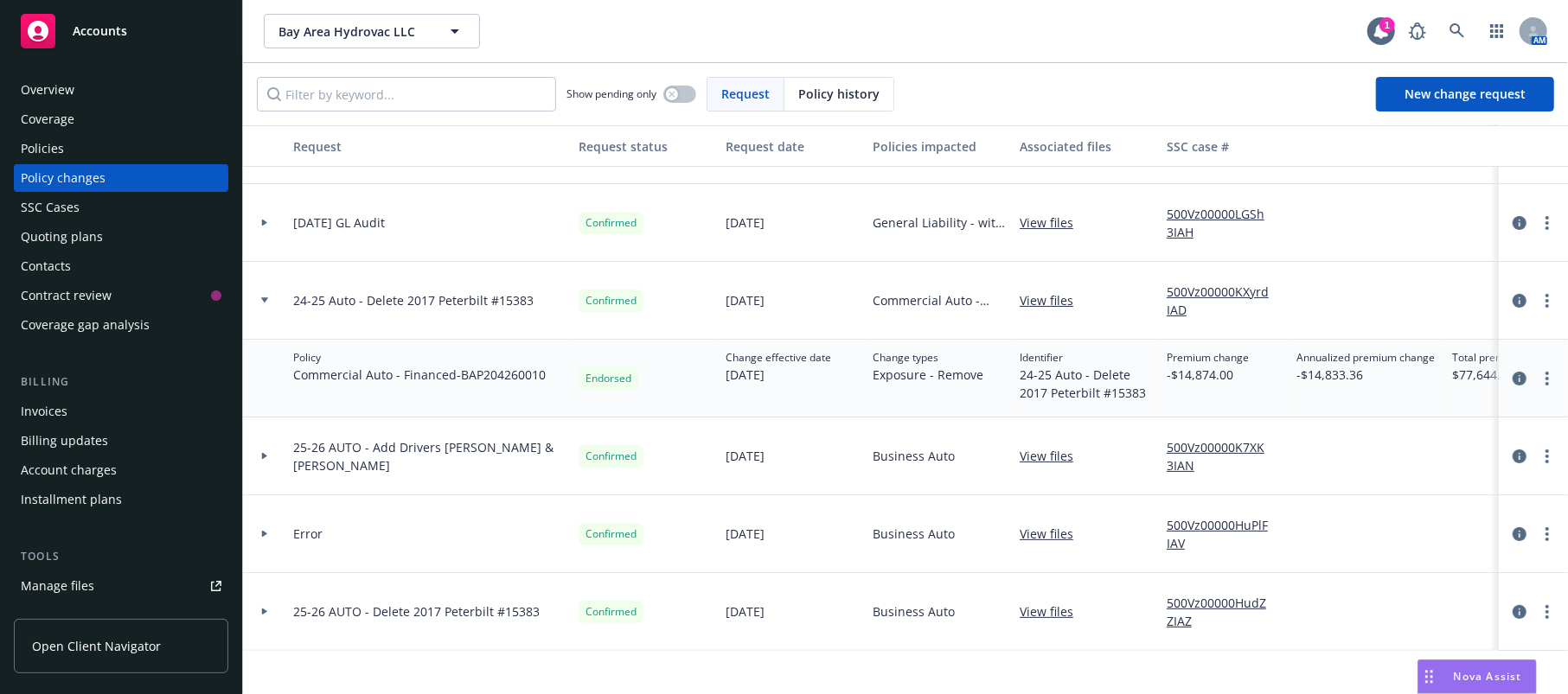
scroll to position [217, 0]
